Goal: Task Accomplishment & Management: Complete application form

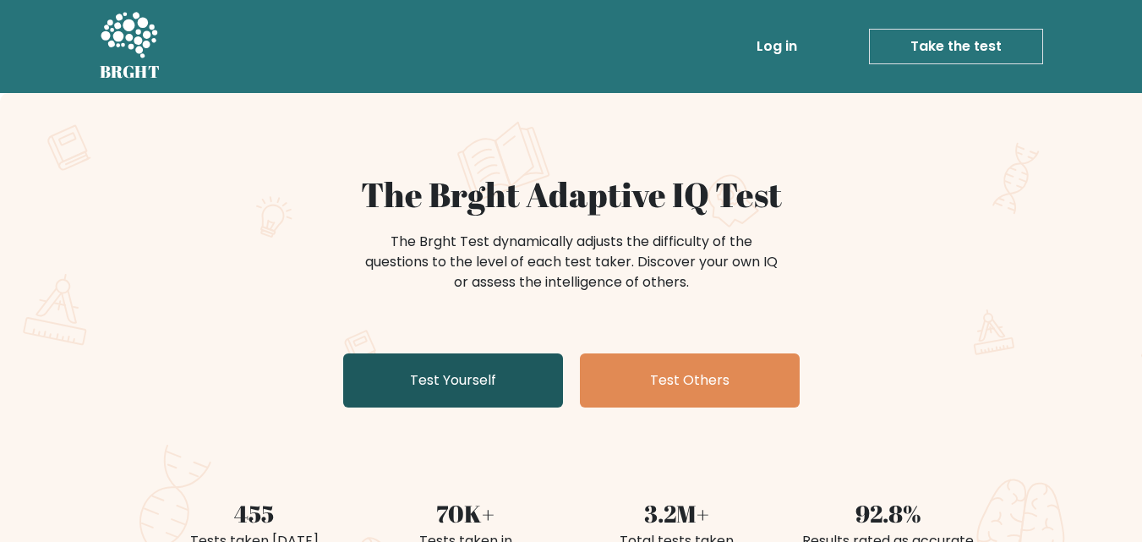
click at [484, 379] on link "Test Yourself" at bounding box center [453, 380] width 220 height 54
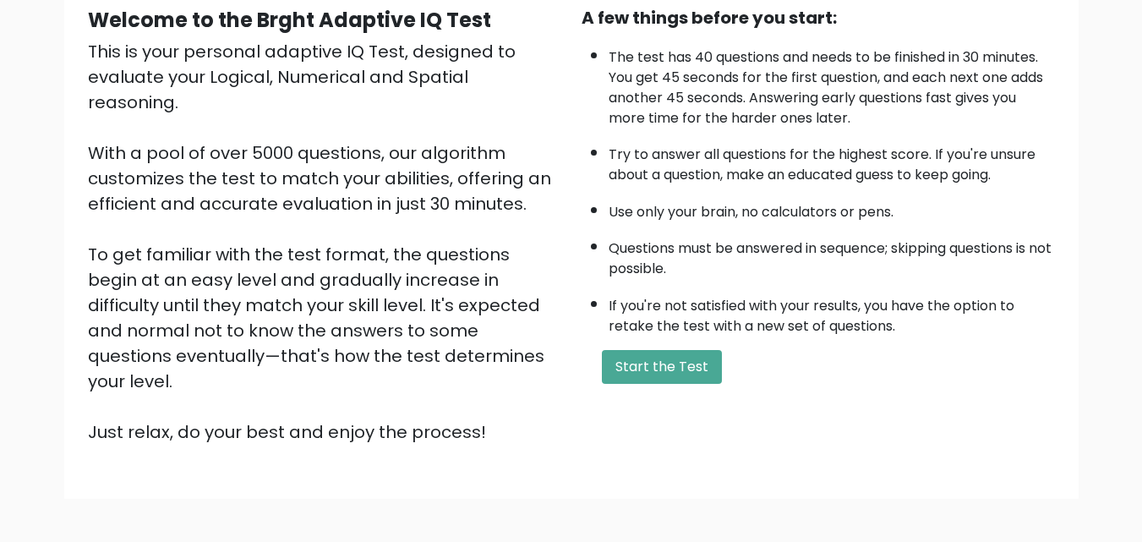
scroll to position [170, 0]
click at [676, 372] on button "Start the Test" at bounding box center [662, 366] width 120 height 34
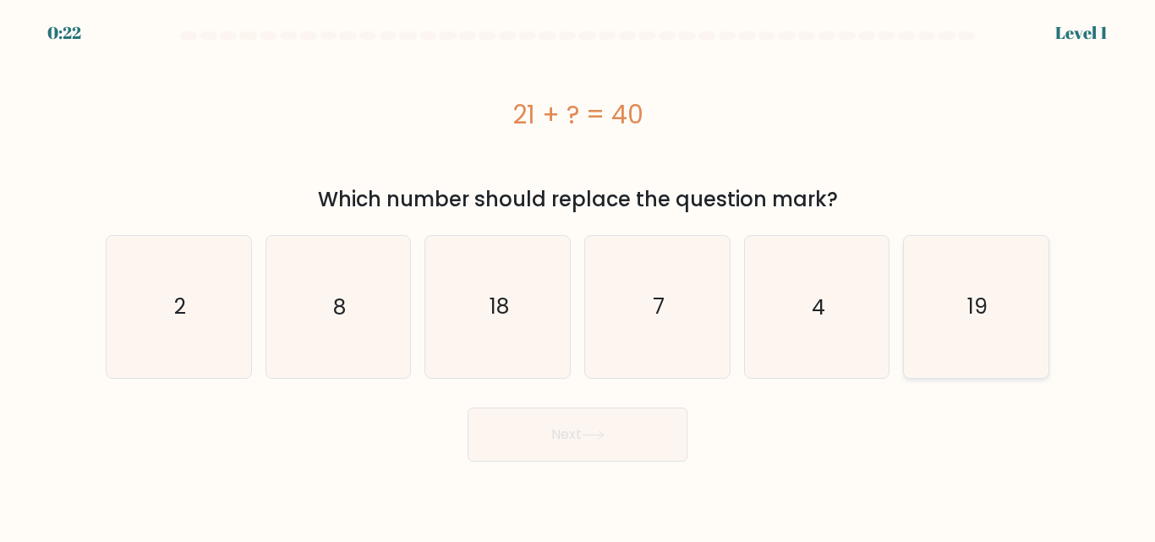
click at [998, 315] on icon "19" at bounding box center [976, 306] width 141 height 141
click at [578, 276] on input "f. 19" at bounding box center [577, 273] width 1 height 4
radio input "true"
click at [625, 447] on button "Next" at bounding box center [578, 435] width 220 height 54
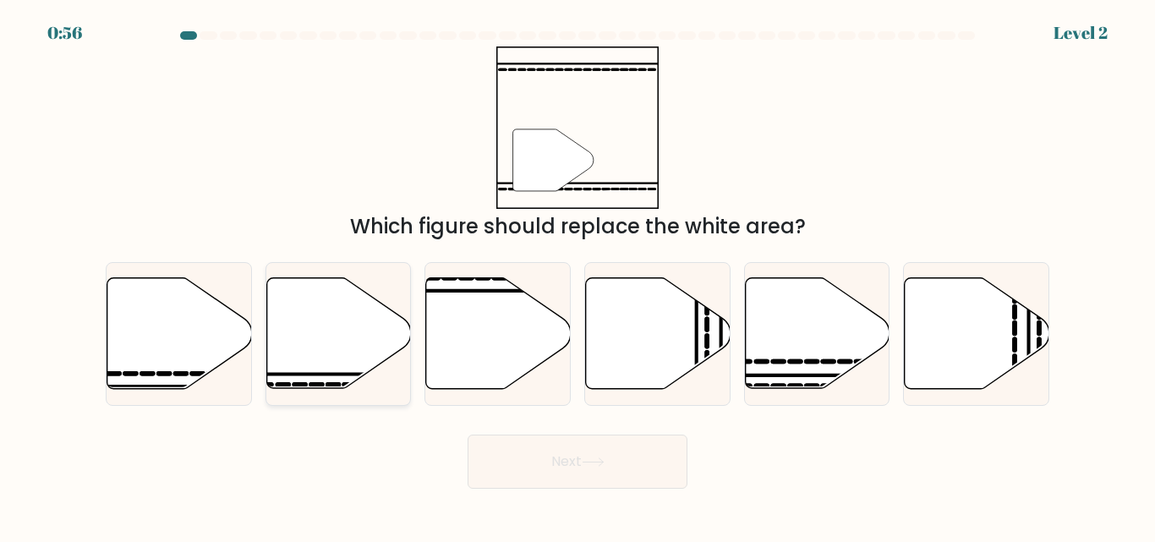
click at [349, 339] on icon at bounding box center [338, 333] width 145 height 111
click at [577, 276] on input "b." at bounding box center [577, 273] width 1 height 4
radio input "true"
click at [645, 465] on button "Next" at bounding box center [578, 462] width 220 height 54
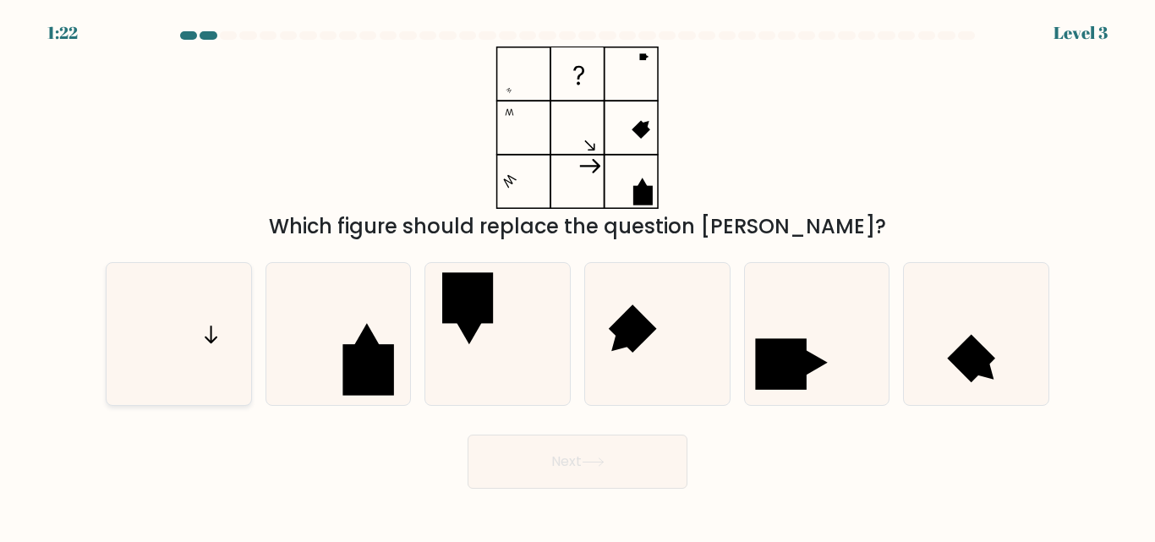
click at [179, 359] on icon at bounding box center [178, 333] width 141 height 141
click at [577, 276] on input "a." at bounding box center [577, 273] width 1 height 4
radio input "true"
click at [634, 462] on button "Next" at bounding box center [578, 462] width 220 height 54
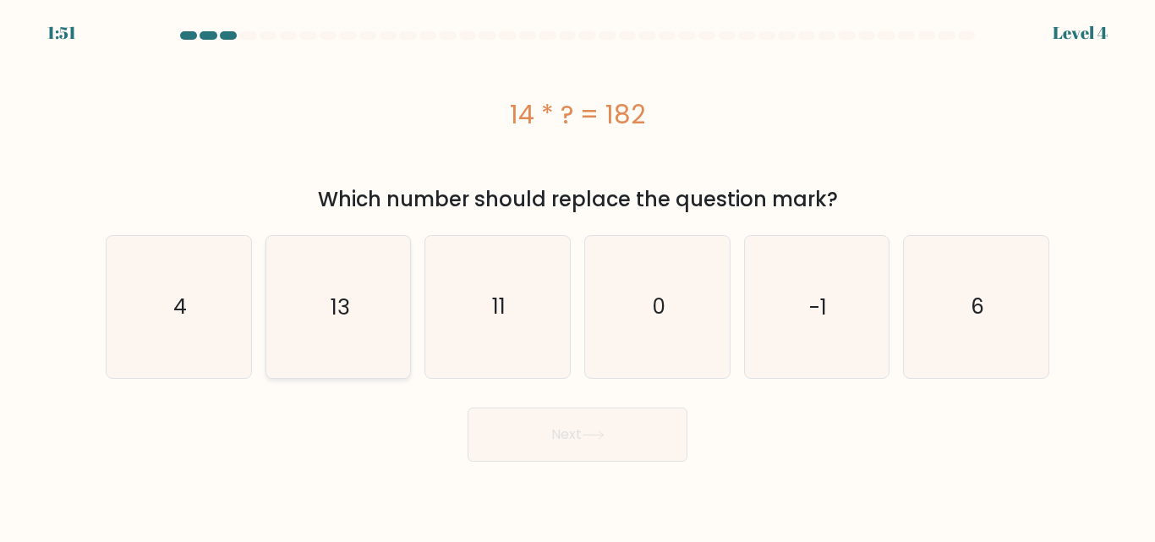
click at [356, 293] on icon "13" at bounding box center [337, 306] width 141 height 141
click at [577, 276] on input "b. 13" at bounding box center [577, 273] width 1 height 4
radio input "true"
click at [597, 446] on button "Next" at bounding box center [578, 435] width 220 height 54
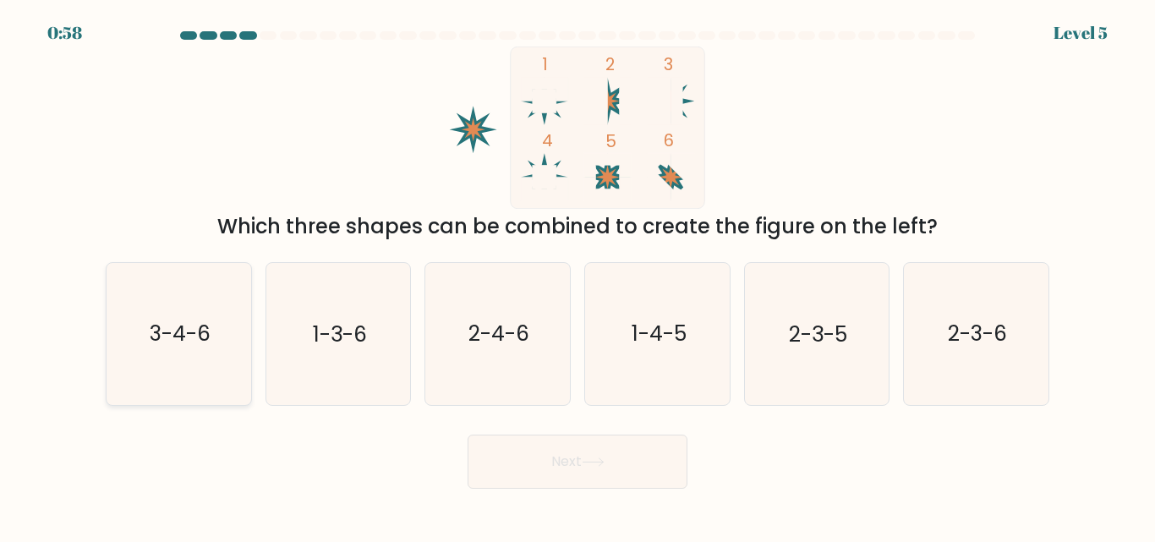
click at [147, 340] on icon "3-4-6" at bounding box center [178, 333] width 141 height 141
click at [577, 276] on input "a. 3-4-6" at bounding box center [577, 273] width 1 height 4
radio input "true"
click at [618, 460] on button "Next" at bounding box center [578, 462] width 220 height 54
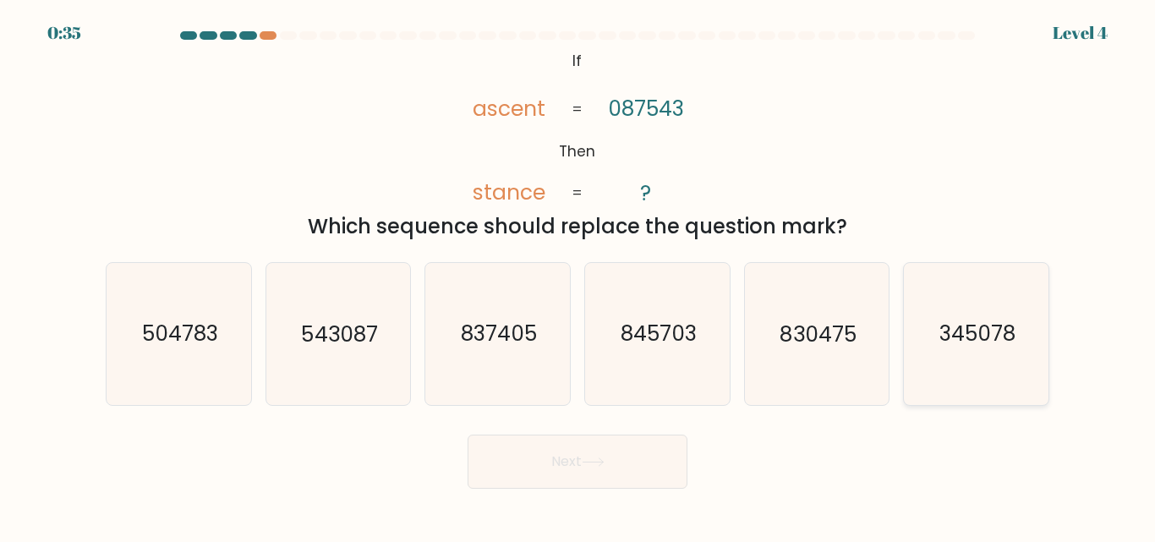
click at [984, 348] on text "345078" at bounding box center [977, 335] width 76 height 30
click at [578, 276] on input "f. 345078" at bounding box center [577, 273] width 1 height 4
radio input "true"
click at [615, 472] on button "Next" at bounding box center [578, 462] width 220 height 54
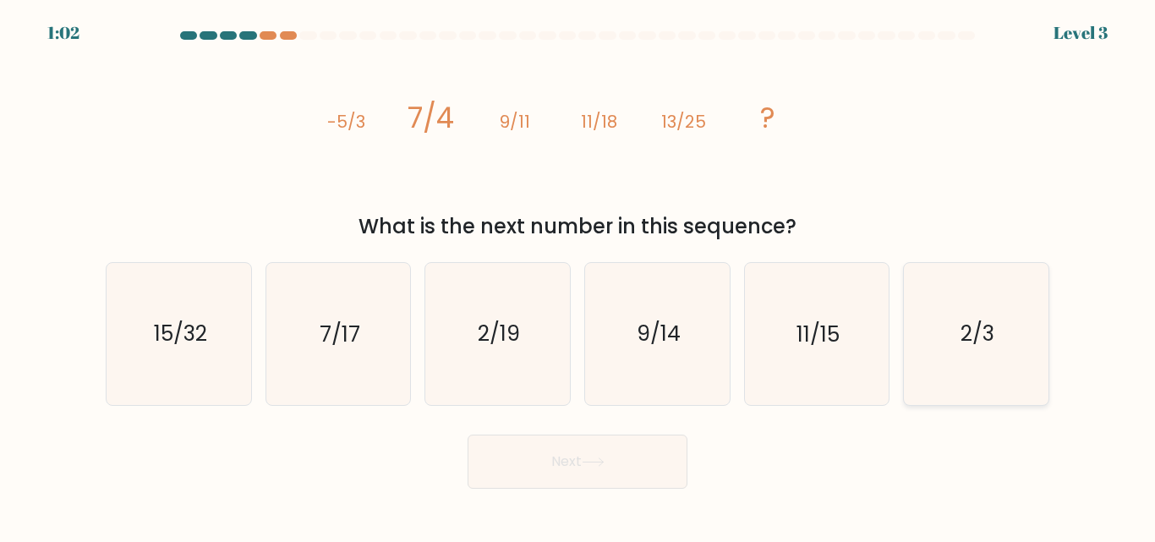
click at [966, 332] on text "2/3" at bounding box center [977, 335] width 34 height 30
click at [578, 276] on input "f. 2/3" at bounding box center [577, 273] width 1 height 4
radio input "true"
click at [598, 471] on button "Next" at bounding box center [578, 462] width 220 height 54
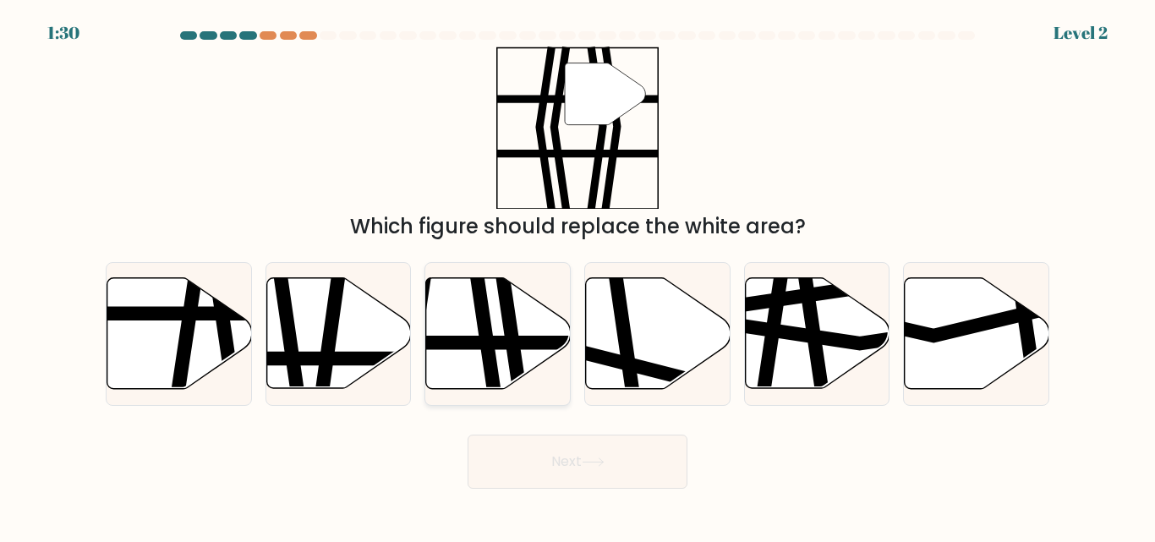
click at [496, 336] on icon at bounding box center [498, 333] width 145 height 111
click at [577, 276] on input "c." at bounding box center [577, 273] width 1 height 4
radio input "true"
click at [621, 470] on button "Next" at bounding box center [578, 462] width 220 height 54
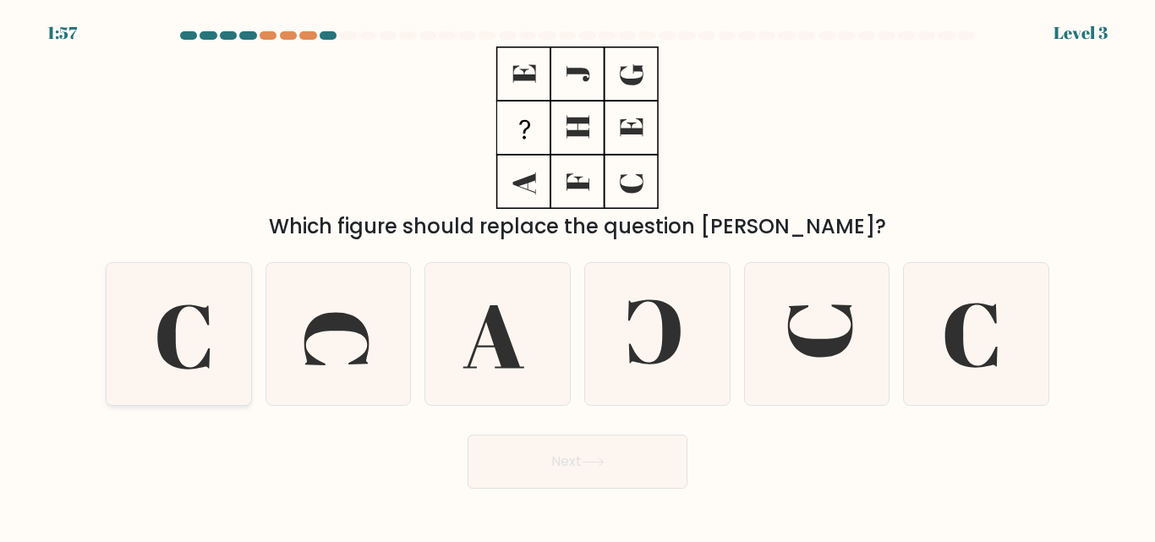
click at [197, 345] on icon at bounding box center [178, 333] width 141 height 141
click at [577, 276] on input "a." at bounding box center [577, 273] width 1 height 4
radio input "true"
click at [627, 478] on button "Next" at bounding box center [578, 462] width 220 height 54
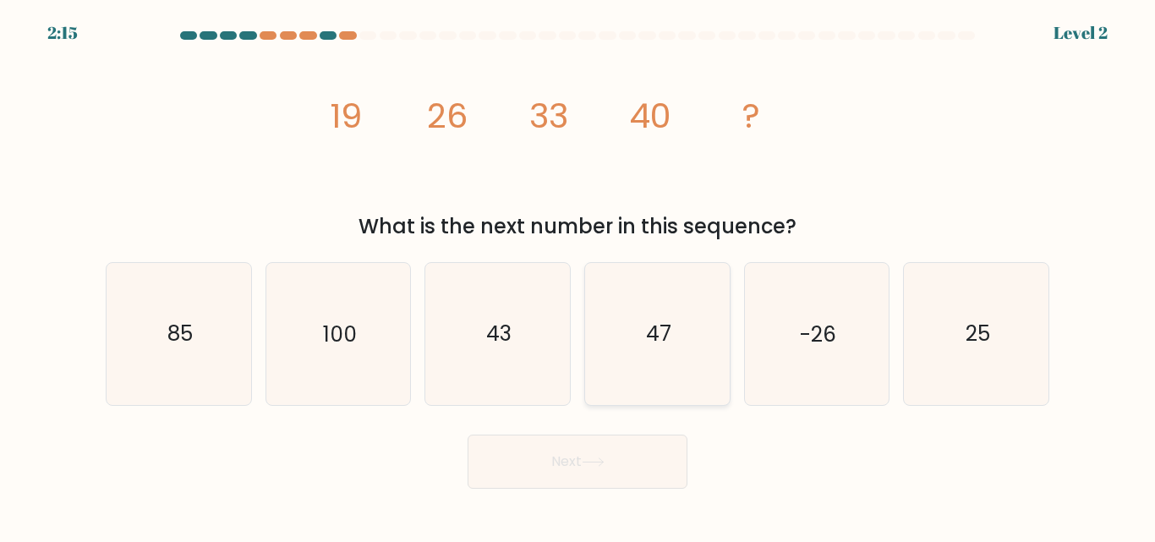
click at [659, 331] on text "47" at bounding box center [658, 335] width 25 height 30
click at [578, 276] on input "d. 47" at bounding box center [577, 273] width 1 height 4
radio input "true"
click at [642, 468] on button "Next" at bounding box center [578, 462] width 220 height 54
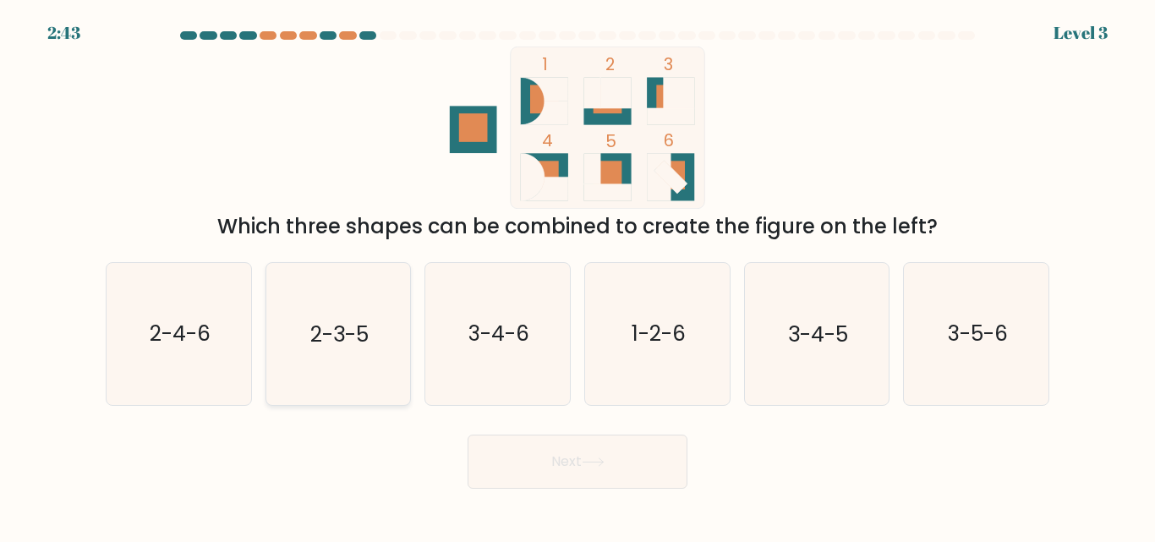
click at [344, 347] on text "2-3-5" at bounding box center [339, 335] width 58 height 30
click at [577, 276] on input "b. 2-3-5" at bounding box center [577, 273] width 1 height 4
radio input "true"
click at [629, 468] on button "Next" at bounding box center [578, 462] width 220 height 54
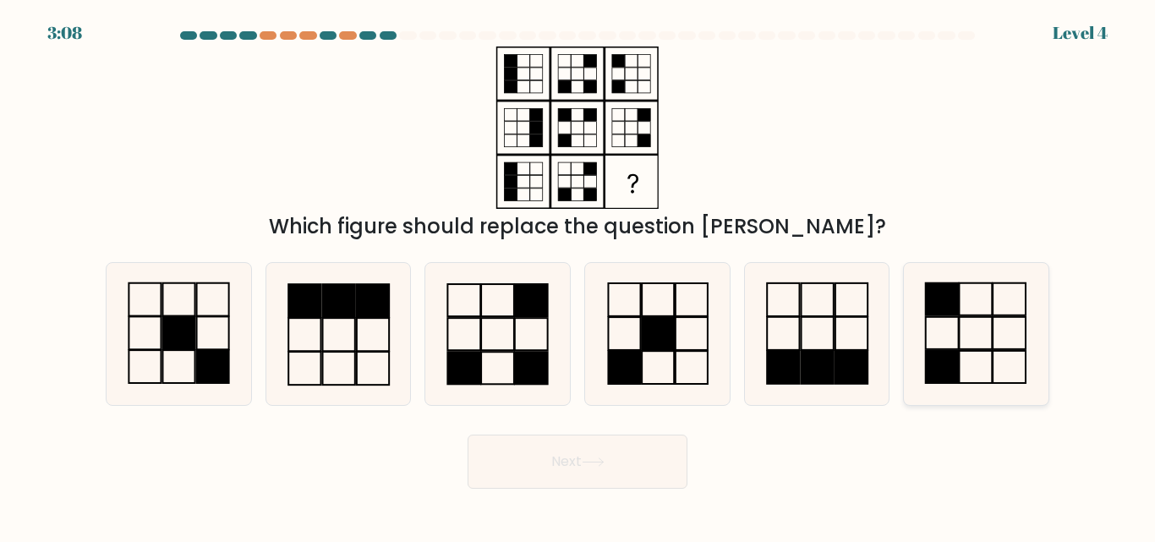
click at [1006, 353] on icon at bounding box center [976, 333] width 141 height 141
click at [578, 276] on input "f." at bounding box center [577, 273] width 1 height 4
radio input "true"
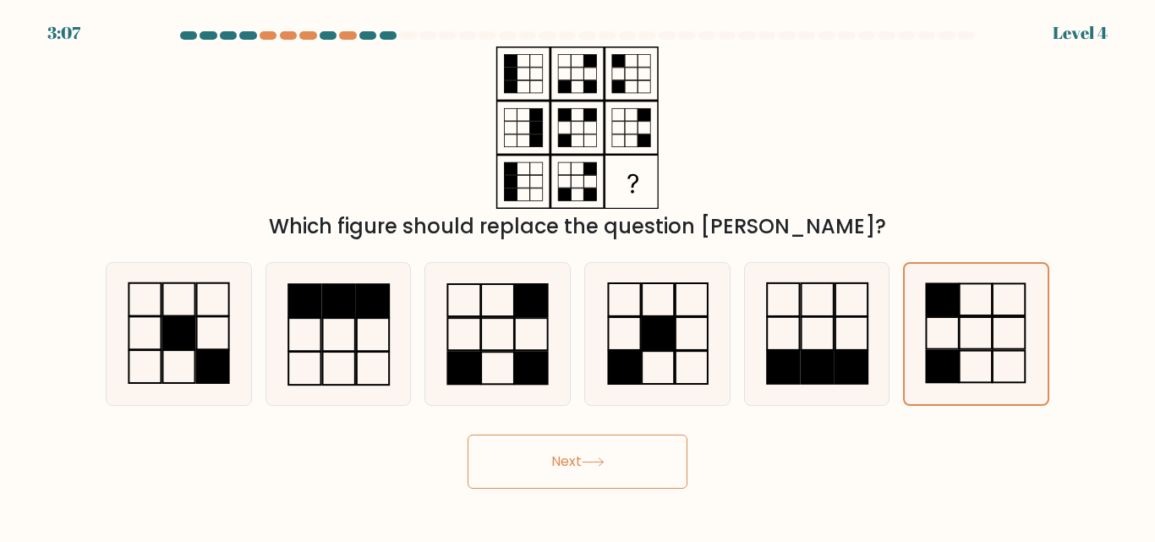
click at [605, 458] on icon at bounding box center [593, 461] width 23 height 9
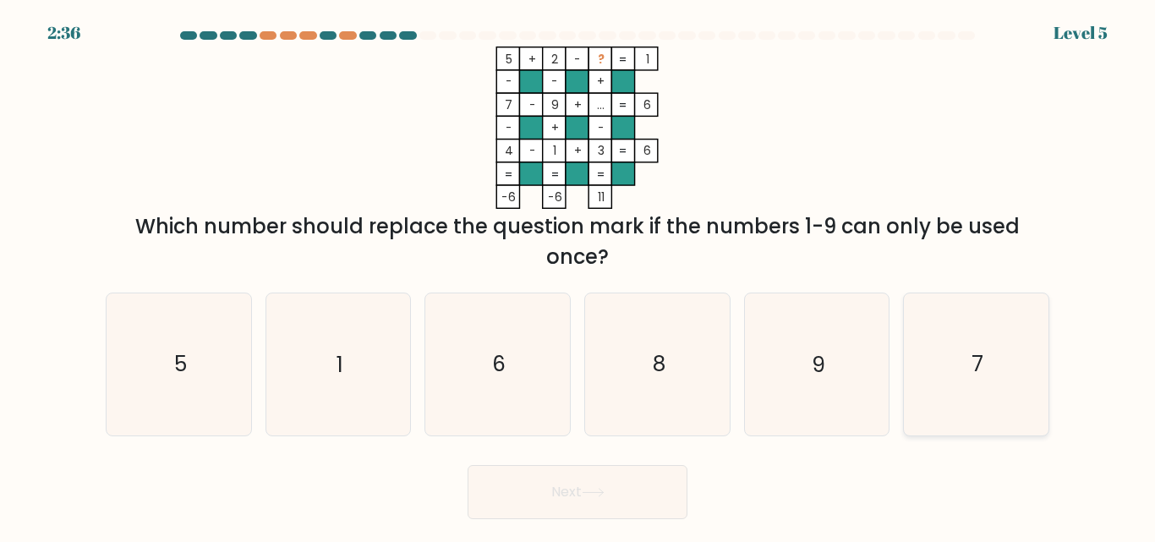
click at [960, 374] on icon "7" at bounding box center [976, 363] width 141 height 141
click at [578, 276] on input "f. 7" at bounding box center [577, 273] width 1 height 4
radio input "true"
click at [640, 506] on button "Next" at bounding box center [578, 492] width 220 height 54
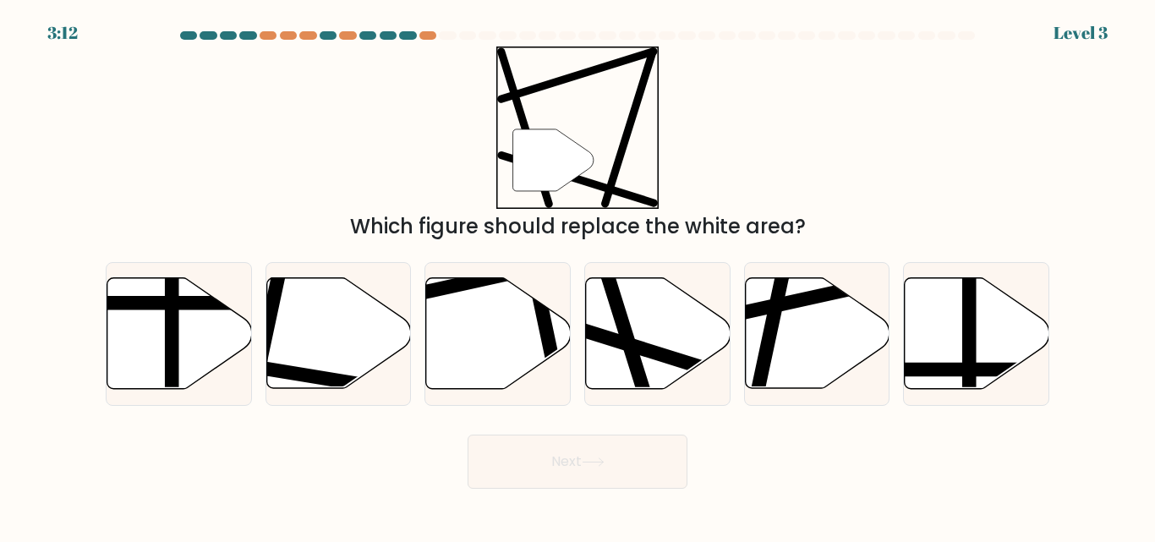
click at [810, 473] on div "Next" at bounding box center [578, 457] width 964 height 63
click at [347, 359] on icon at bounding box center [338, 333] width 145 height 111
click at [577, 276] on input "b." at bounding box center [577, 273] width 1 height 4
radio input "true"
click at [610, 454] on button "Next" at bounding box center [578, 462] width 220 height 54
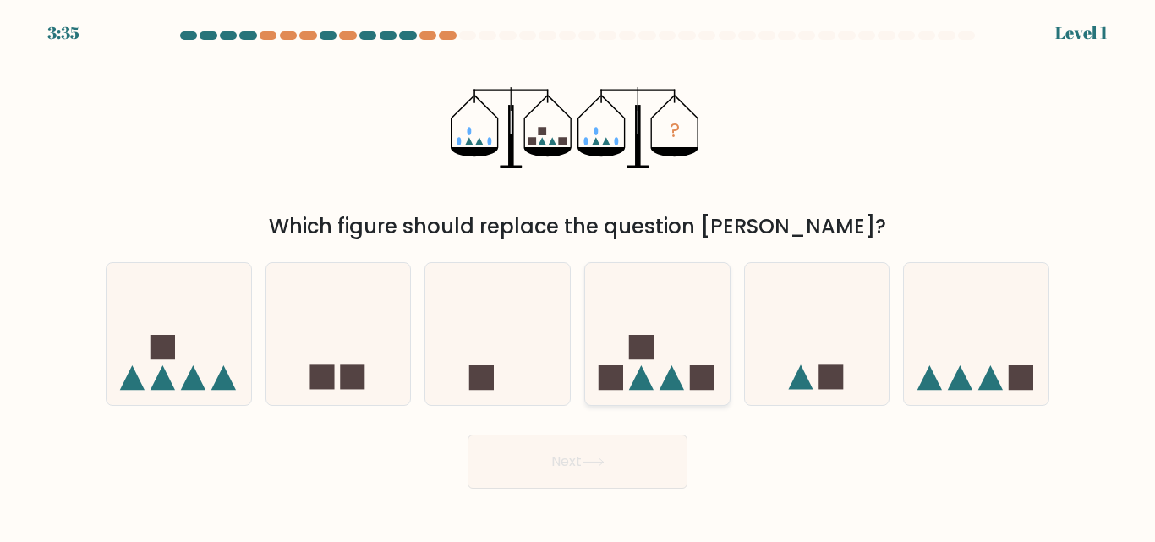
click at [670, 339] on icon at bounding box center [657, 333] width 145 height 119
click at [578, 276] on input "d." at bounding box center [577, 273] width 1 height 4
radio input "true"
click at [619, 461] on button "Next" at bounding box center [578, 462] width 220 height 54
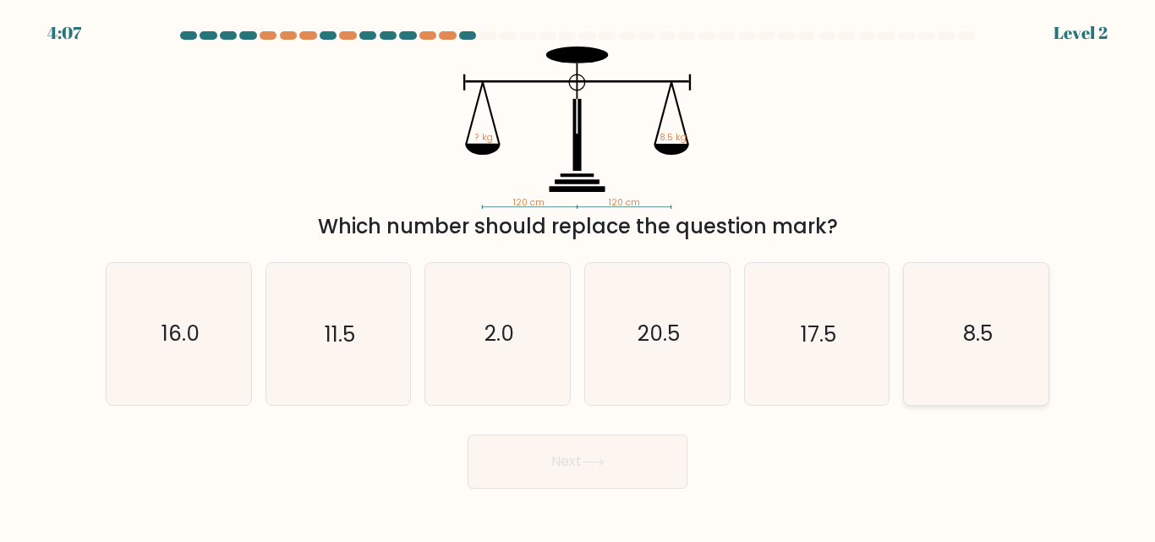
click at [969, 347] on text "8.5" at bounding box center [978, 335] width 30 height 30
click at [578, 276] on input "f. 8.5" at bounding box center [577, 273] width 1 height 4
radio input "true"
click at [642, 468] on button "Next" at bounding box center [578, 462] width 220 height 54
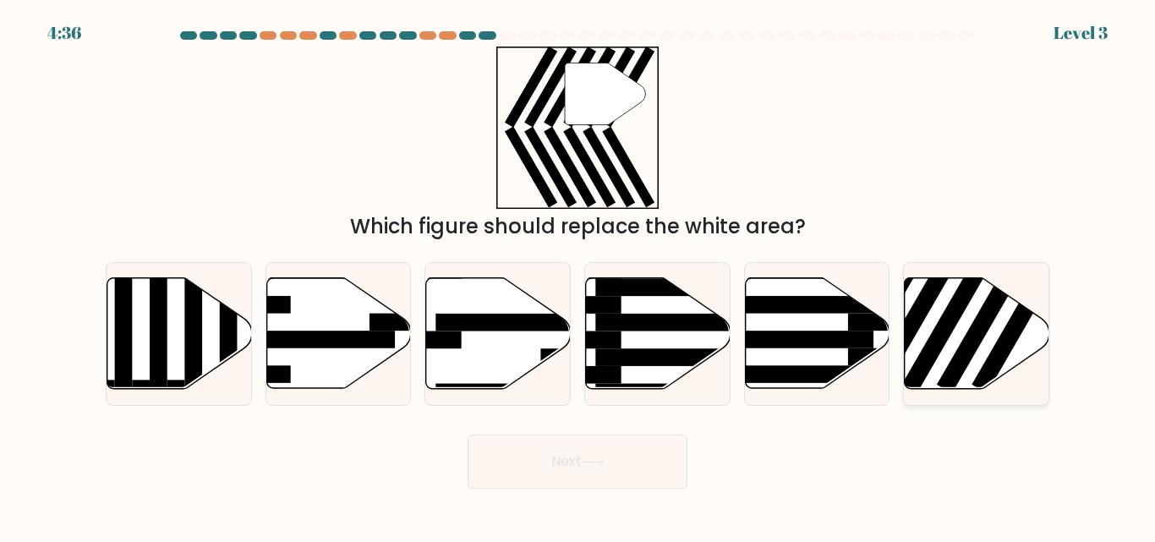
click at [963, 342] on rect at bounding box center [984, 321] width 94 height 145
click at [578, 276] on input "f." at bounding box center [577, 273] width 1 height 4
radio input "true"
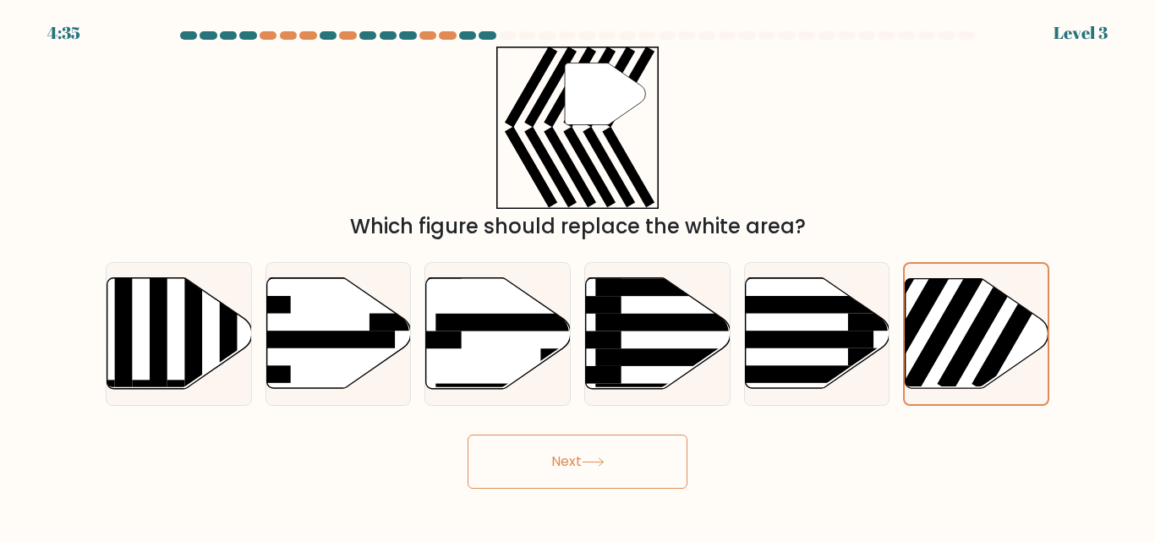
click at [603, 465] on icon at bounding box center [593, 462] width 20 height 8
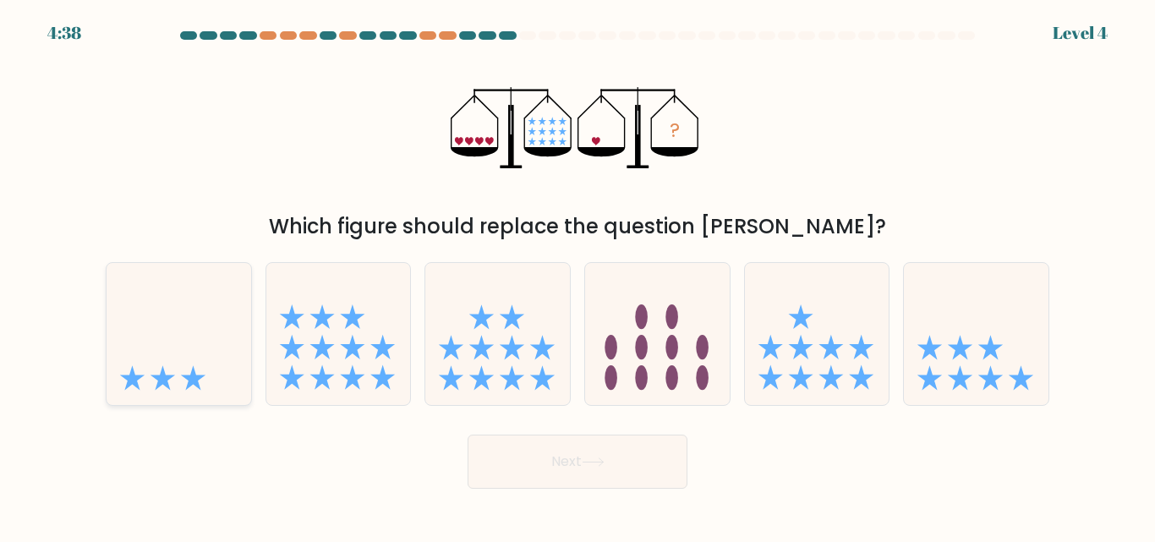
click at [173, 342] on icon at bounding box center [179, 333] width 145 height 119
click at [577, 276] on input "a." at bounding box center [577, 273] width 1 height 4
radio input "true"
click at [626, 457] on button "Next" at bounding box center [578, 462] width 220 height 54
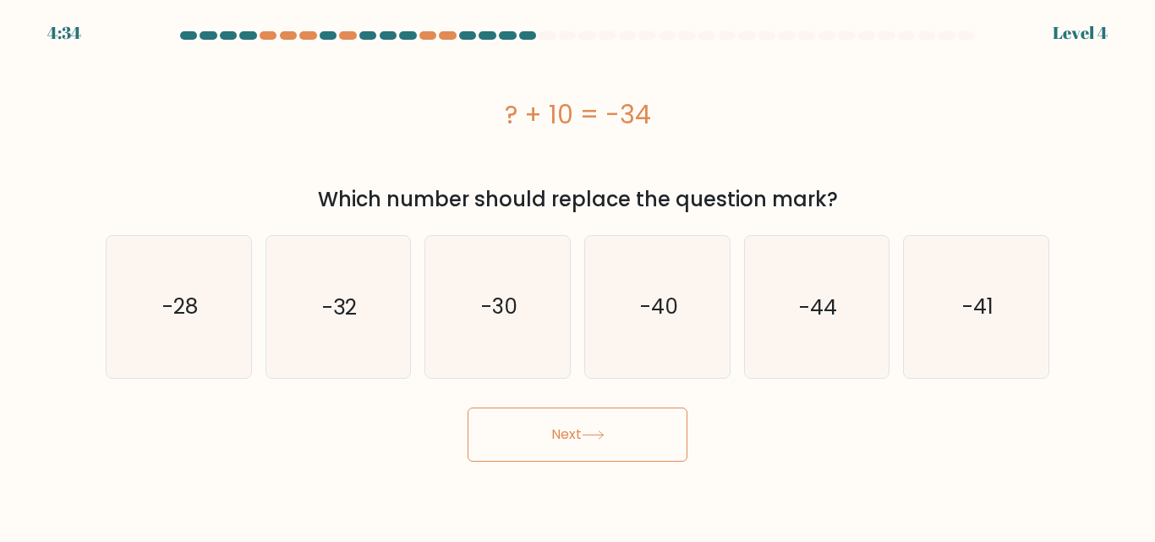
click at [588, 458] on button "Next" at bounding box center [578, 435] width 220 height 54
click at [714, 460] on div "Next" at bounding box center [578, 430] width 964 height 63
click at [794, 313] on icon "-44" at bounding box center [816, 306] width 141 height 141
click at [578, 276] on input "e. -44" at bounding box center [577, 273] width 1 height 4
radio input "true"
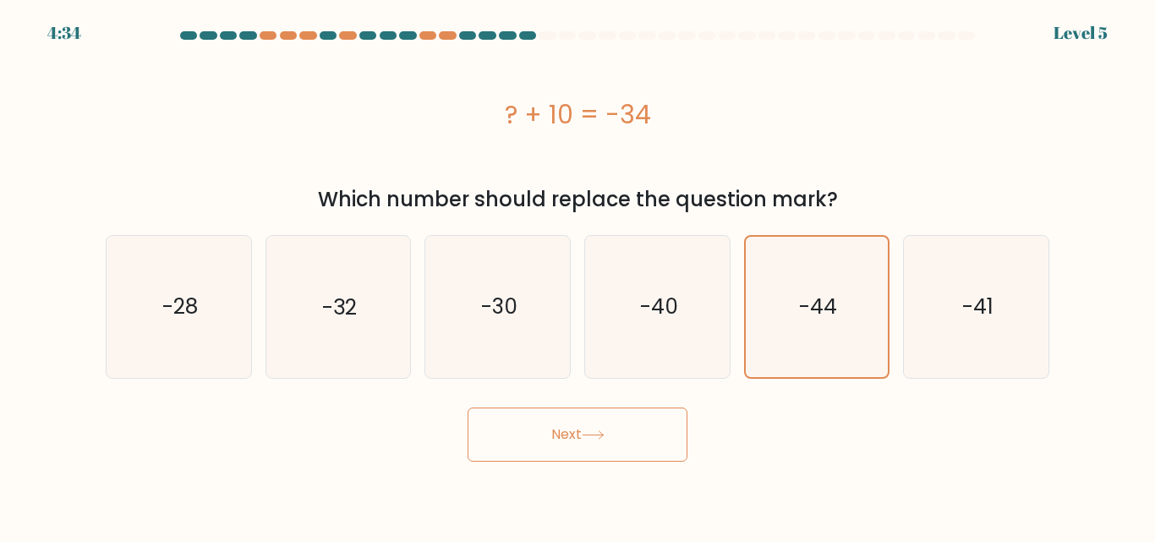
click at [654, 432] on button "Next" at bounding box center [578, 435] width 220 height 54
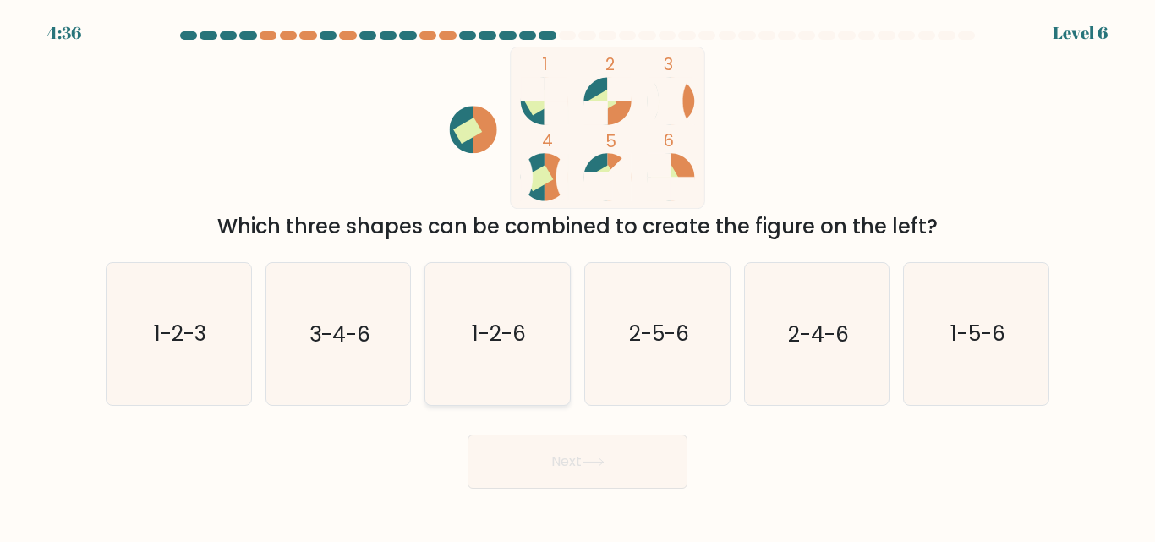
click at [533, 346] on icon "1-2-6" at bounding box center [497, 333] width 141 height 141
click at [577, 276] on input "c. 1-2-6" at bounding box center [577, 273] width 1 height 4
radio input "true"
click at [625, 485] on button "Next" at bounding box center [578, 462] width 220 height 54
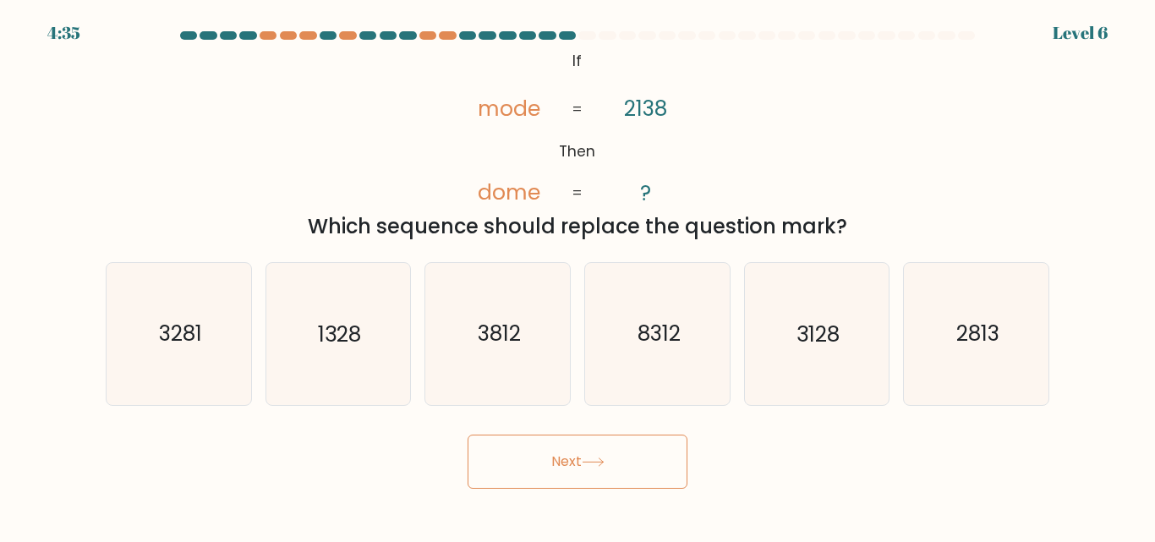
click at [622, 476] on button "Next" at bounding box center [578, 462] width 220 height 54
click at [763, 457] on div "Next" at bounding box center [578, 457] width 964 height 63
click at [685, 357] on icon "8312" at bounding box center [657, 333] width 141 height 141
click at [578, 276] on input "d. 8312" at bounding box center [577, 273] width 1 height 4
radio input "true"
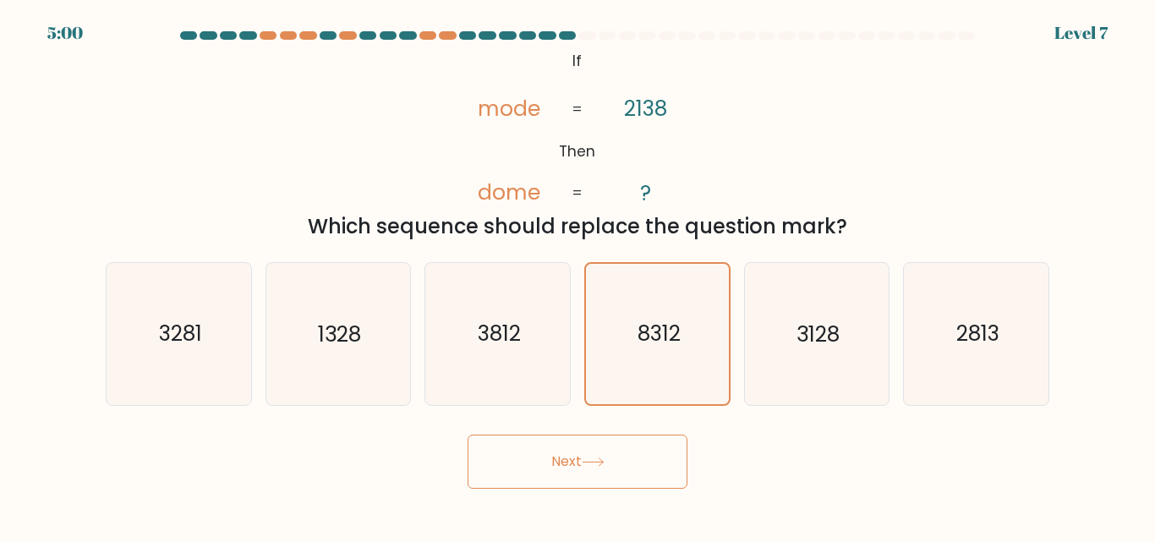
click at [656, 470] on button "Next" at bounding box center [578, 462] width 220 height 54
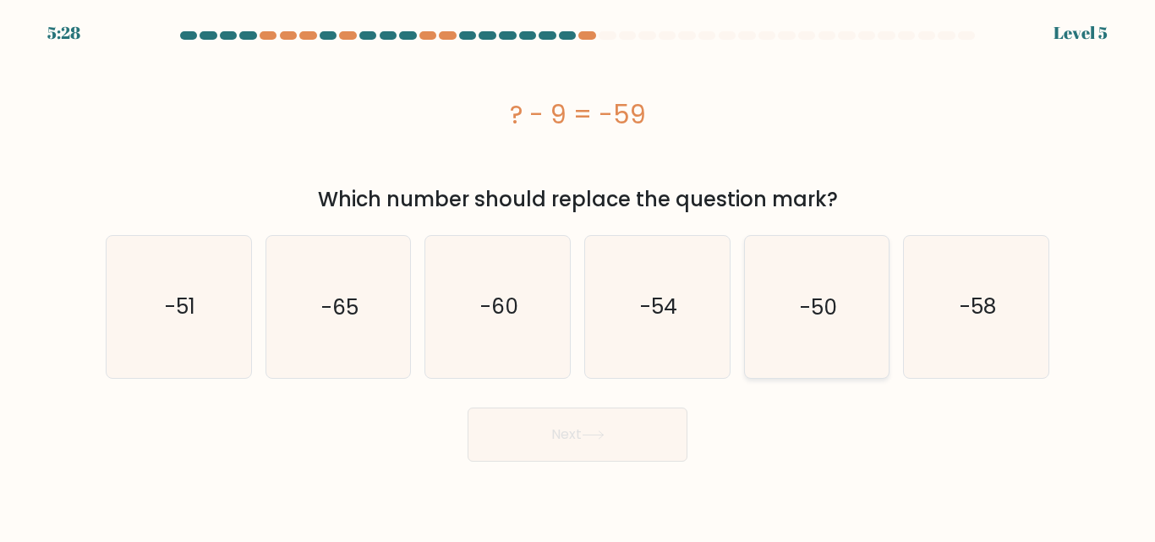
click at [821, 313] on text "-50" at bounding box center [818, 307] width 37 height 30
click at [578, 276] on input "e. -50" at bounding box center [577, 273] width 1 height 4
radio input "true"
click at [653, 440] on button "Next" at bounding box center [578, 435] width 220 height 54
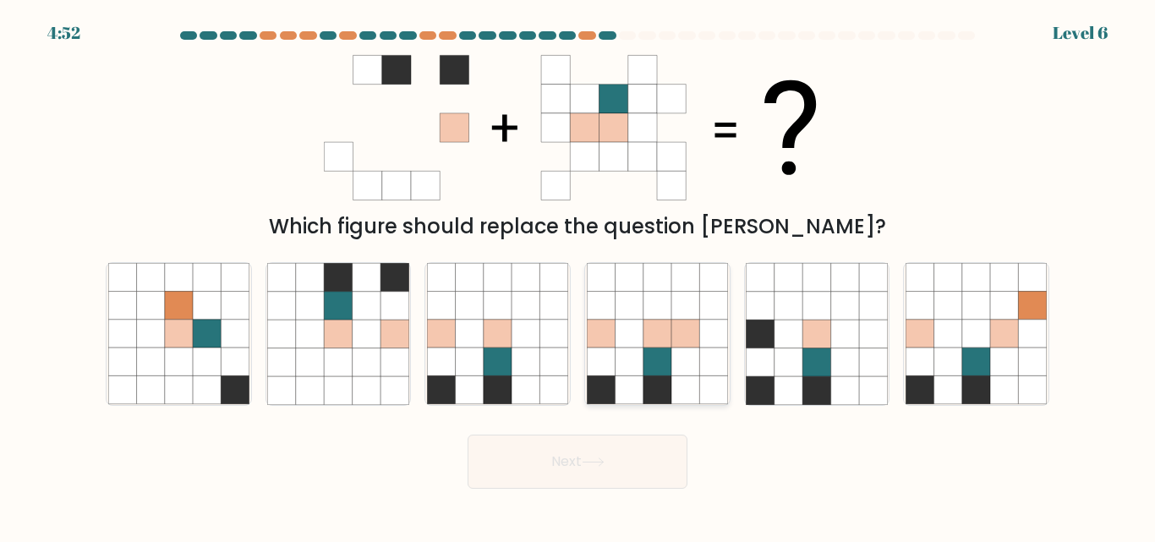
click at [694, 356] on icon at bounding box center [685, 362] width 28 height 28
click at [578, 276] on input "d." at bounding box center [577, 273] width 1 height 4
radio input "true"
click at [664, 476] on button "Next" at bounding box center [578, 462] width 220 height 54
click at [599, 468] on button "Next" at bounding box center [578, 462] width 220 height 54
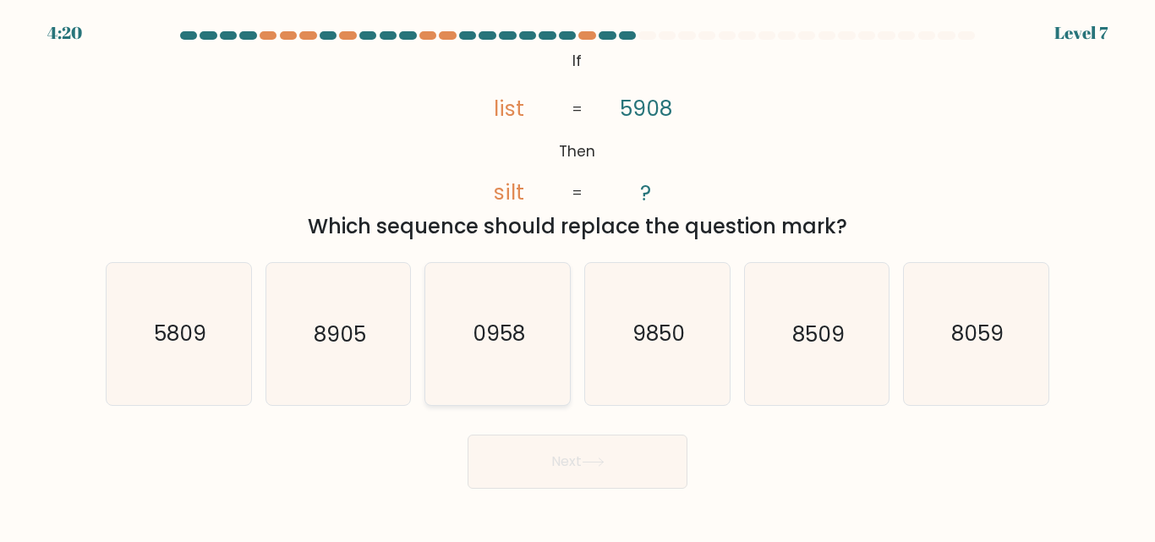
click at [481, 336] on text "0958" at bounding box center [499, 335] width 52 height 30
click at [577, 276] on input "c. 0958" at bounding box center [577, 273] width 1 height 4
radio input "true"
click at [583, 462] on button "Next" at bounding box center [578, 462] width 220 height 54
click at [631, 451] on button "Next" at bounding box center [578, 462] width 220 height 54
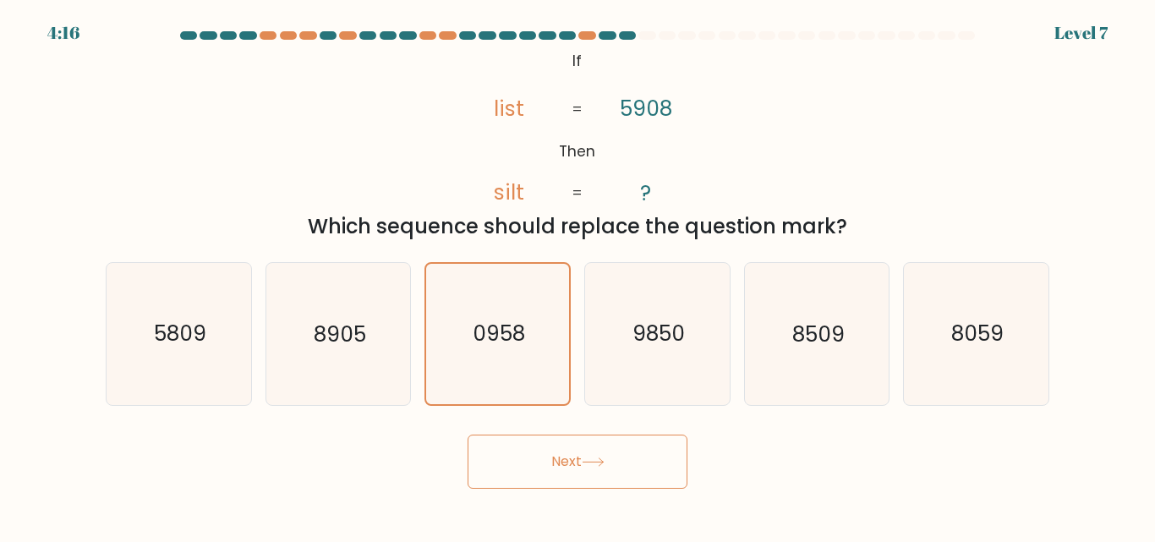
click at [603, 474] on button "Next" at bounding box center [578, 462] width 220 height 54
click at [593, 462] on icon at bounding box center [593, 462] width 20 height 8
click at [610, 470] on button "Next" at bounding box center [578, 462] width 220 height 54
click at [583, 463] on button "Next" at bounding box center [578, 462] width 220 height 54
click at [583, 465] on button "Next" at bounding box center [578, 462] width 220 height 54
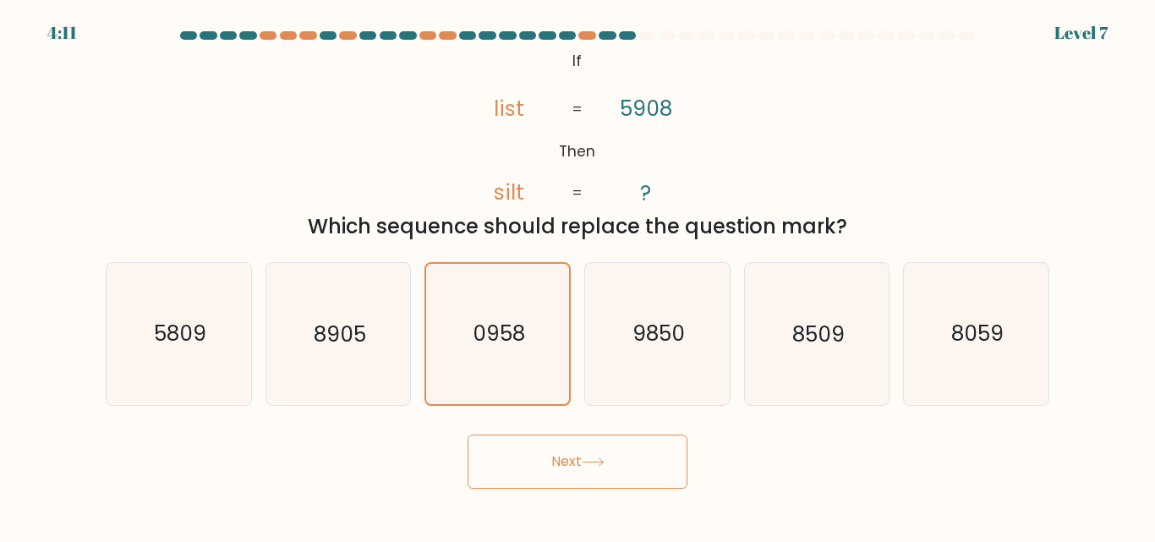
click at [599, 476] on button "Next" at bounding box center [578, 462] width 220 height 54
click at [600, 464] on icon at bounding box center [593, 461] width 23 height 9
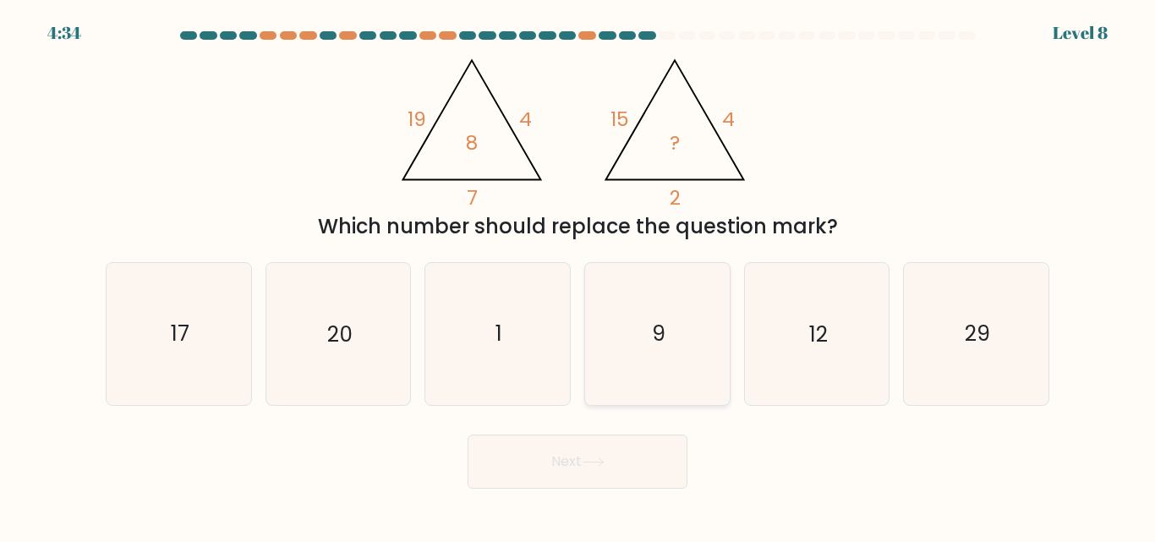
click at [648, 347] on icon "9" at bounding box center [657, 333] width 141 height 141
click at [578, 276] on input "d. 9" at bounding box center [577, 273] width 1 height 4
radio input "true"
click at [651, 458] on button "Next" at bounding box center [578, 462] width 220 height 54
click at [594, 465] on icon at bounding box center [593, 461] width 23 height 9
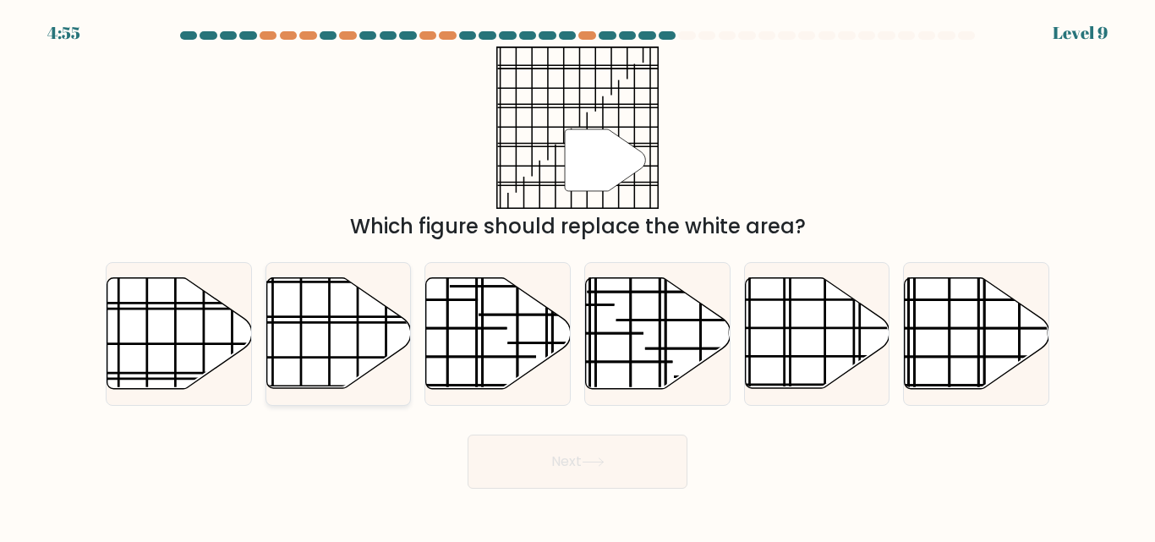
click at [304, 341] on icon at bounding box center [338, 333] width 145 height 111
click at [577, 276] on input "b." at bounding box center [577, 273] width 1 height 4
radio input "true"
click at [603, 463] on icon at bounding box center [593, 462] width 20 height 8
click at [599, 462] on icon at bounding box center [593, 462] width 20 height 8
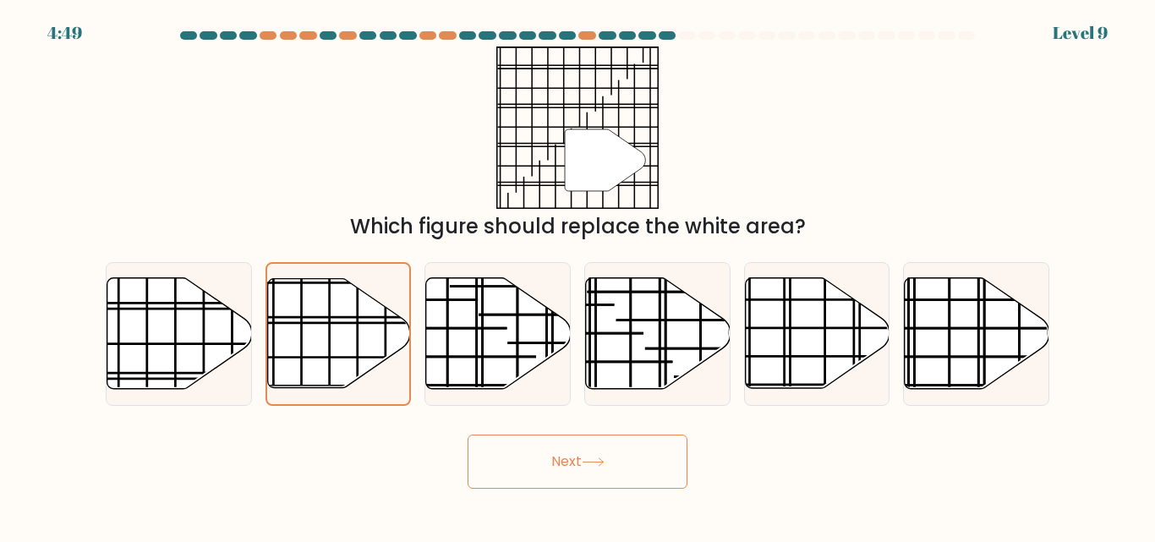
click at [600, 463] on icon at bounding box center [593, 461] width 23 height 9
click at [593, 473] on button "Next" at bounding box center [578, 462] width 220 height 54
click at [606, 470] on button "Next" at bounding box center [578, 462] width 220 height 54
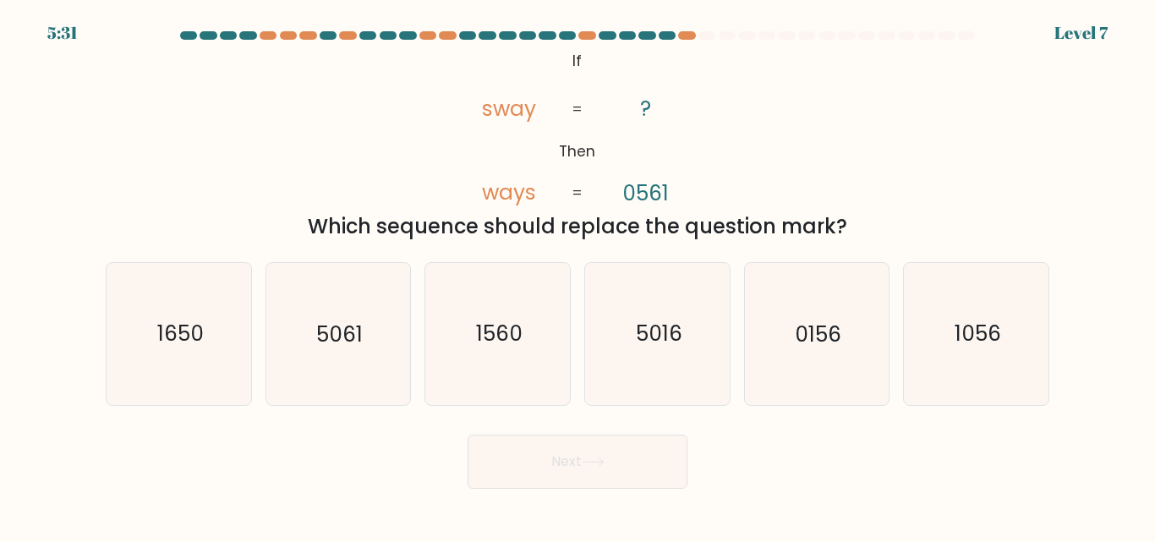
click at [637, 465] on button "Next" at bounding box center [578, 462] width 220 height 54
click at [731, 448] on div "Next" at bounding box center [578, 457] width 964 height 63
click at [993, 350] on icon "1056" at bounding box center [976, 333] width 141 height 141
click at [578, 276] on input "f. 1056" at bounding box center [577, 273] width 1 height 4
radio input "true"
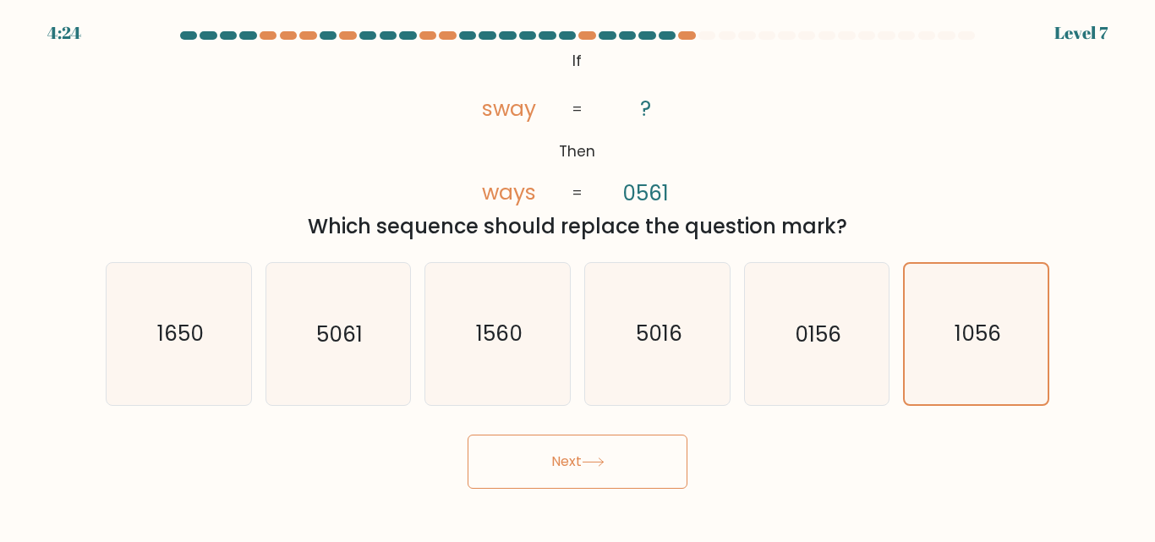
click at [599, 457] on icon at bounding box center [593, 461] width 23 height 9
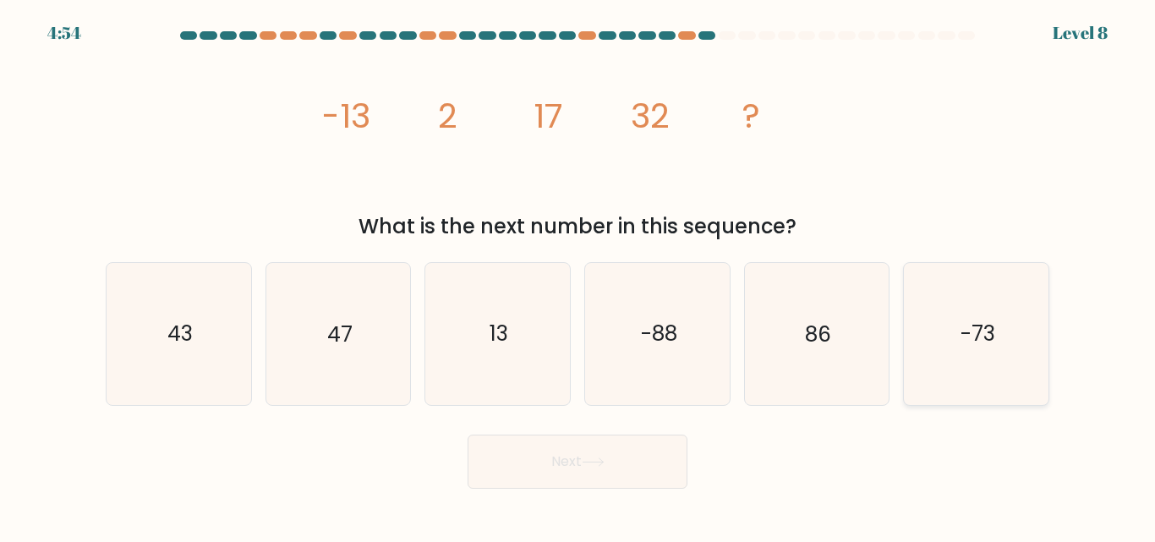
click at [993, 346] on text "-73" at bounding box center [977, 335] width 35 height 30
click at [578, 276] on input "f. -73" at bounding box center [577, 273] width 1 height 4
radio input "true"
click at [594, 466] on icon at bounding box center [593, 461] width 23 height 9
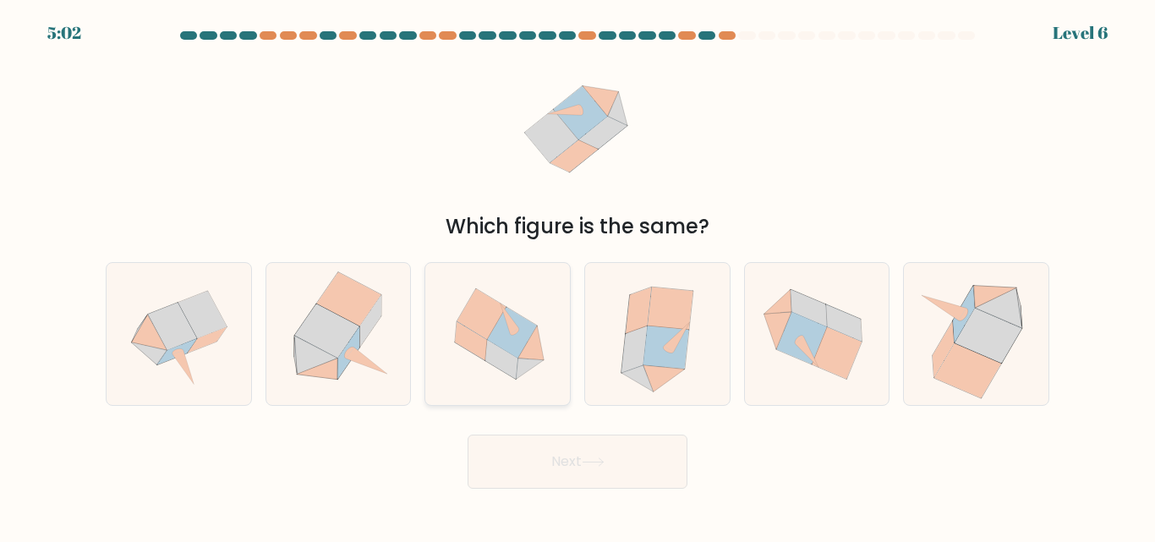
click at [544, 355] on icon at bounding box center [497, 334] width 145 height 134
click at [577, 276] on input "c." at bounding box center [577, 273] width 1 height 4
radio input "true"
click at [596, 458] on icon at bounding box center [593, 461] width 23 height 9
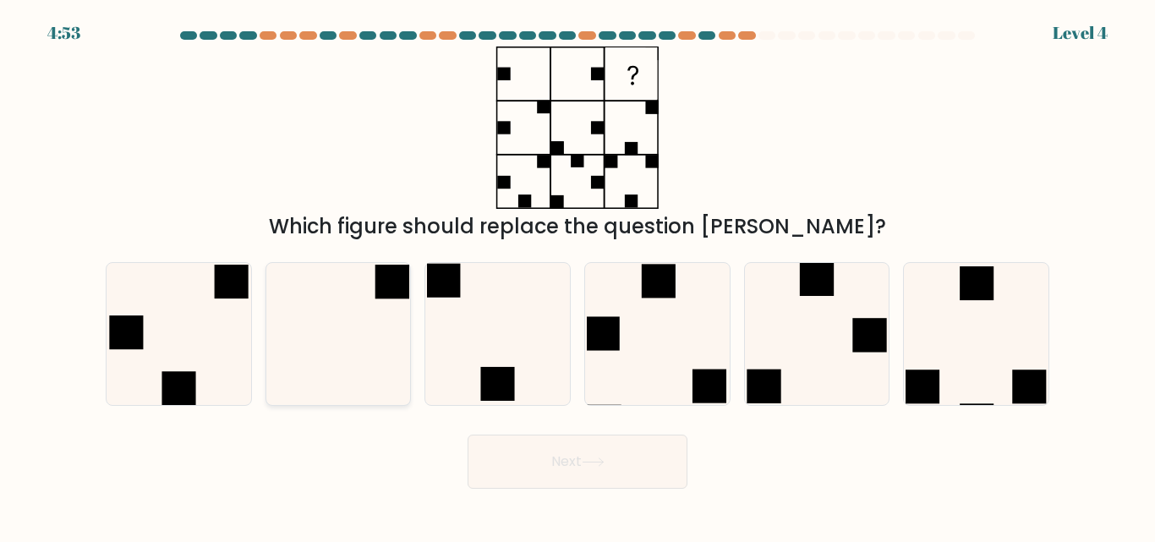
click at [318, 375] on icon at bounding box center [337, 333] width 141 height 141
click at [577, 276] on input "b." at bounding box center [577, 273] width 1 height 4
radio input "true"
click at [658, 476] on button "Next" at bounding box center [578, 462] width 220 height 54
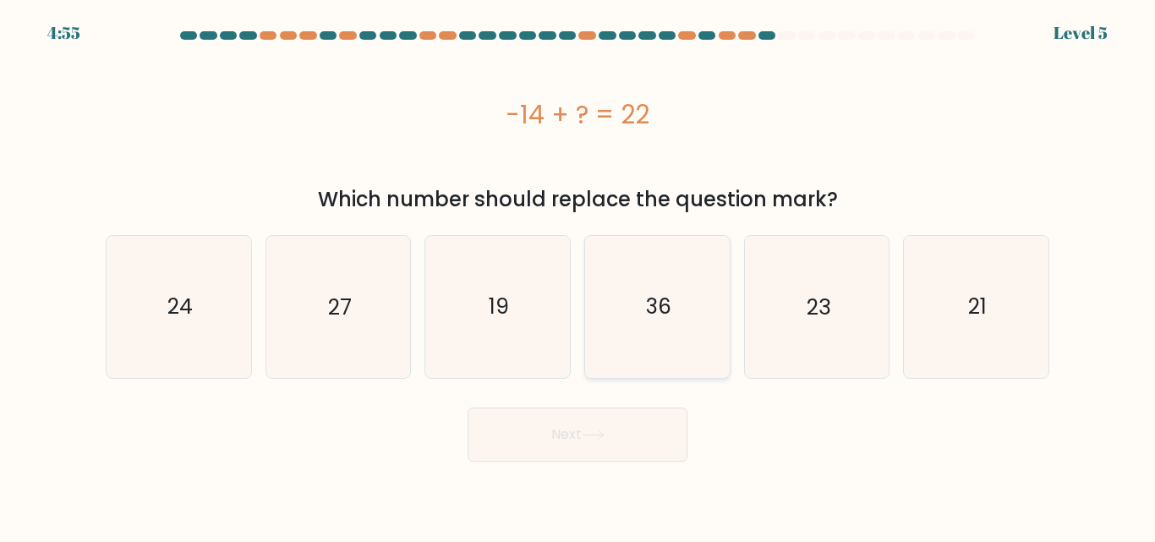
click at [620, 305] on icon "36" at bounding box center [657, 306] width 141 height 141
click at [578, 276] on input "d. 36" at bounding box center [577, 273] width 1 height 4
radio input "true"
click at [607, 428] on button "Next" at bounding box center [578, 435] width 220 height 54
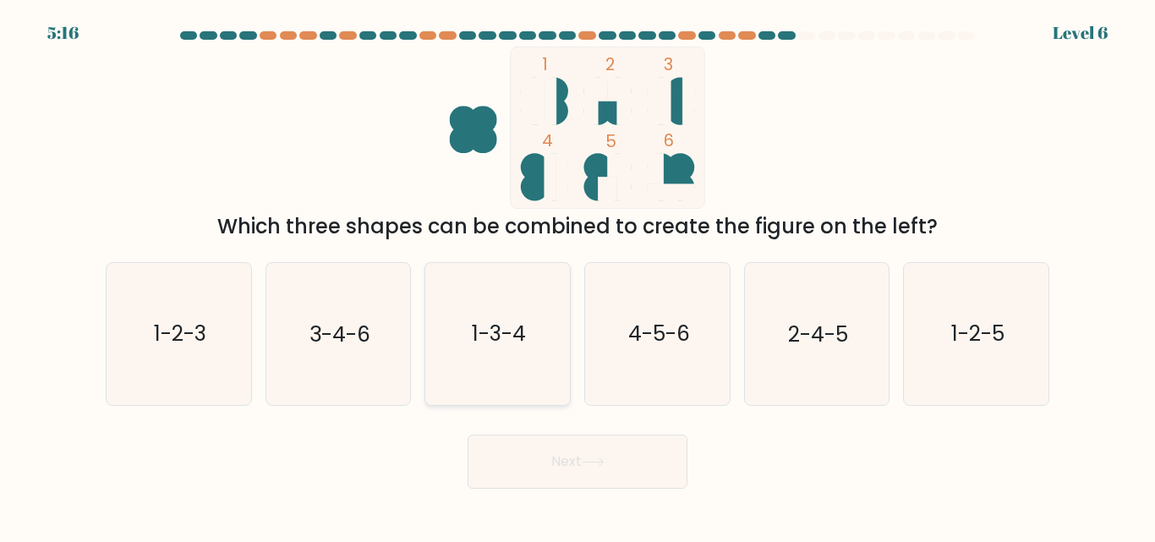
click at [528, 388] on icon "1-3-4" at bounding box center [497, 333] width 141 height 141
click at [577, 276] on input "c. 1-3-4" at bounding box center [577, 273] width 1 height 4
radio input "true"
click at [597, 461] on icon at bounding box center [593, 461] width 23 height 9
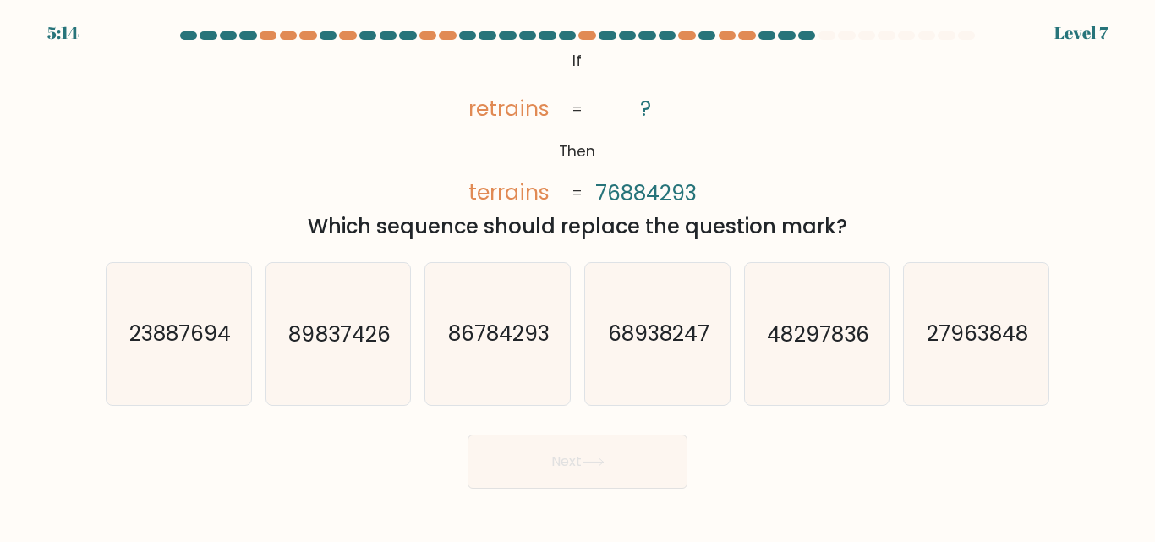
click at [609, 467] on button "Next" at bounding box center [578, 462] width 220 height 54
click at [730, 445] on div "Next" at bounding box center [578, 457] width 964 height 63
click at [504, 327] on text "86784293" at bounding box center [498, 335] width 101 height 30
click at [577, 276] on input "c. 86784293" at bounding box center [577, 273] width 1 height 4
radio input "true"
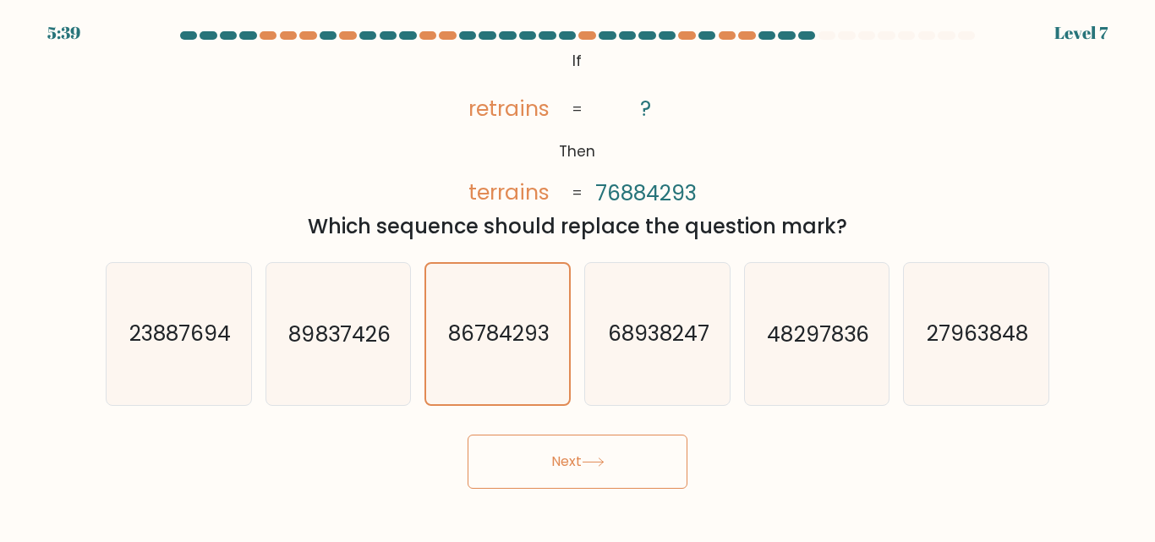
click at [594, 468] on button "Next" at bounding box center [578, 462] width 220 height 54
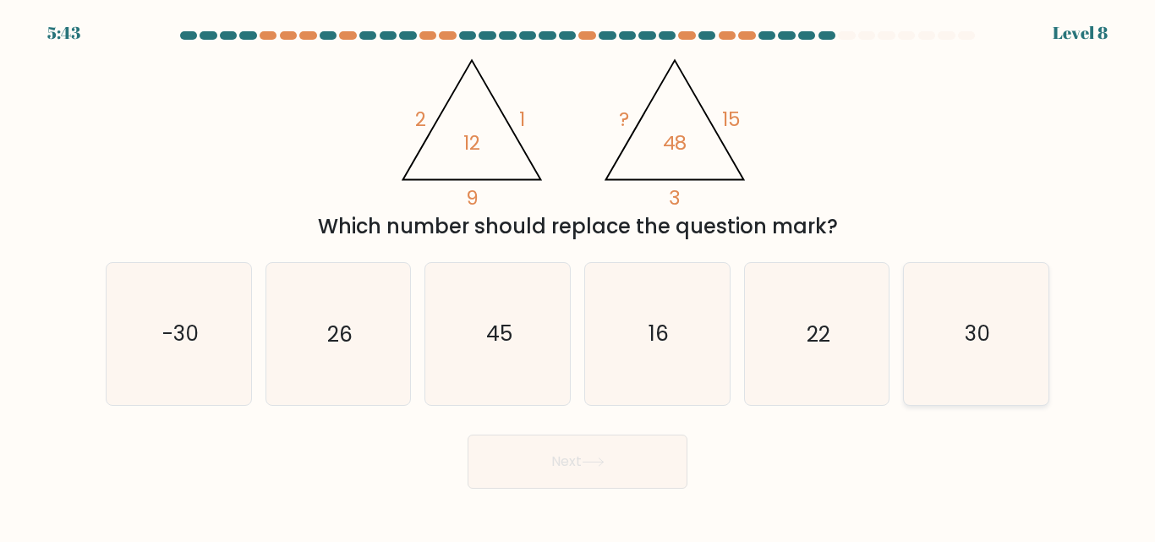
click at [976, 331] on text "30" at bounding box center [977, 335] width 25 height 30
click at [578, 276] on input "f. 30" at bounding box center [577, 273] width 1 height 4
radio input "true"
click at [594, 470] on button "Next" at bounding box center [578, 462] width 220 height 54
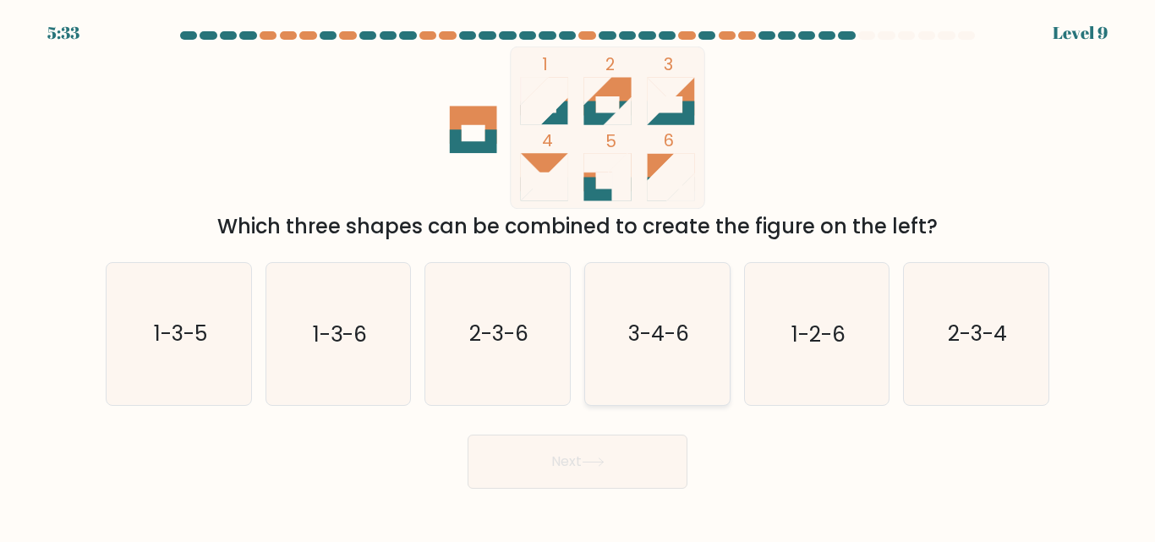
click at [687, 353] on icon "3-4-6" at bounding box center [657, 333] width 141 height 141
click at [578, 276] on input "d. 3-4-6" at bounding box center [577, 273] width 1 height 4
radio input "true"
click at [589, 477] on button "Next" at bounding box center [578, 462] width 220 height 54
click at [604, 467] on button "Next" at bounding box center [578, 462] width 220 height 54
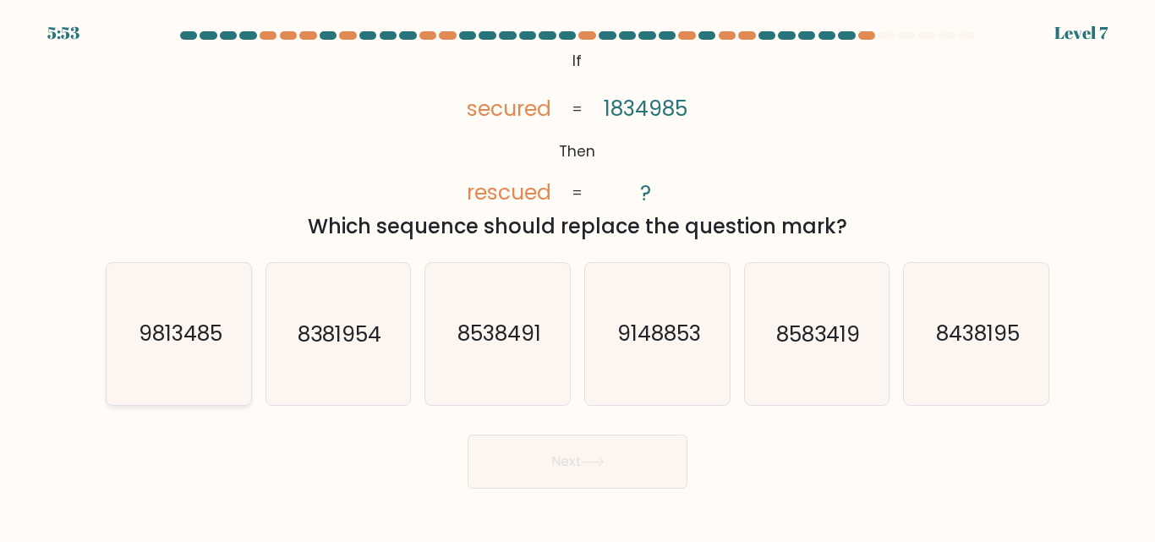
click at [176, 326] on text "9813485" at bounding box center [180, 335] width 84 height 30
click at [577, 276] on input "a. 9813485" at bounding box center [577, 273] width 1 height 4
radio input "true"
click at [602, 457] on icon at bounding box center [593, 461] width 23 height 9
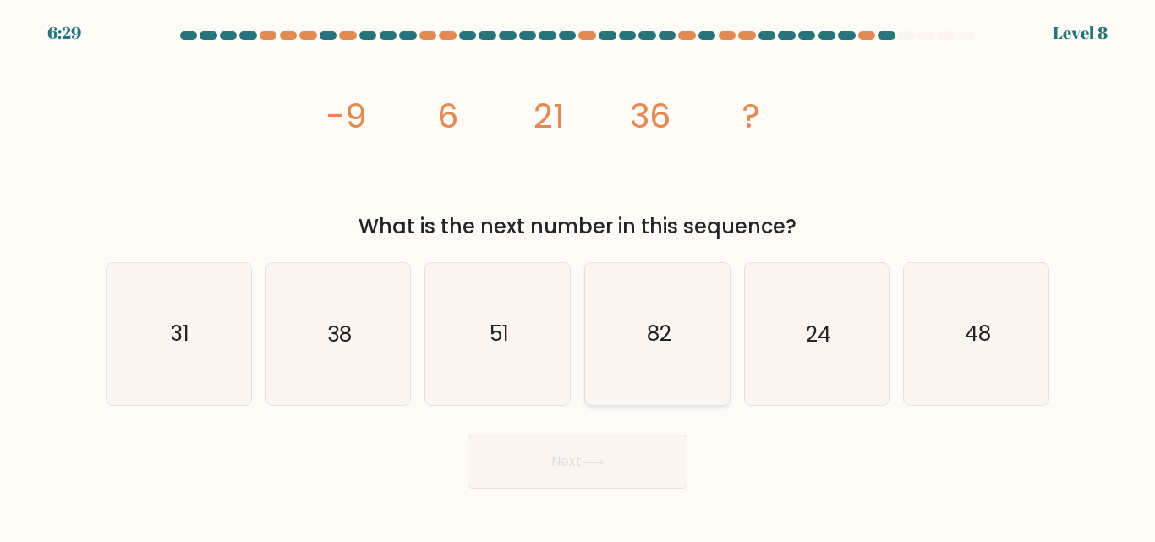
click at [681, 345] on icon "82" at bounding box center [657, 333] width 141 height 141
click at [578, 276] on input "d. 82" at bounding box center [577, 273] width 1 height 4
radio input "true"
click at [625, 453] on button "Next" at bounding box center [578, 462] width 220 height 54
click at [618, 455] on button "Next" at bounding box center [578, 462] width 220 height 54
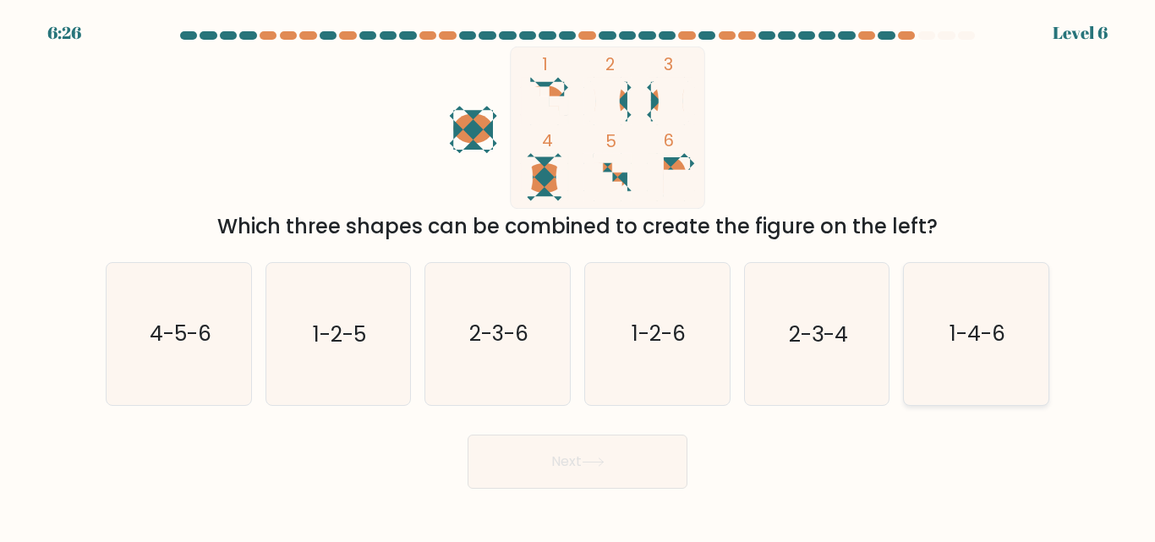
click at [960, 327] on text "1-4-6" at bounding box center [977, 335] width 56 height 30
click at [578, 276] on input "f. 1-4-6" at bounding box center [577, 273] width 1 height 4
radio input "true"
click at [1154, 68] on form at bounding box center [577, 259] width 1155 height 457
click at [618, 456] on button "Next" at bounding box center [578, 462] width 220 height 54
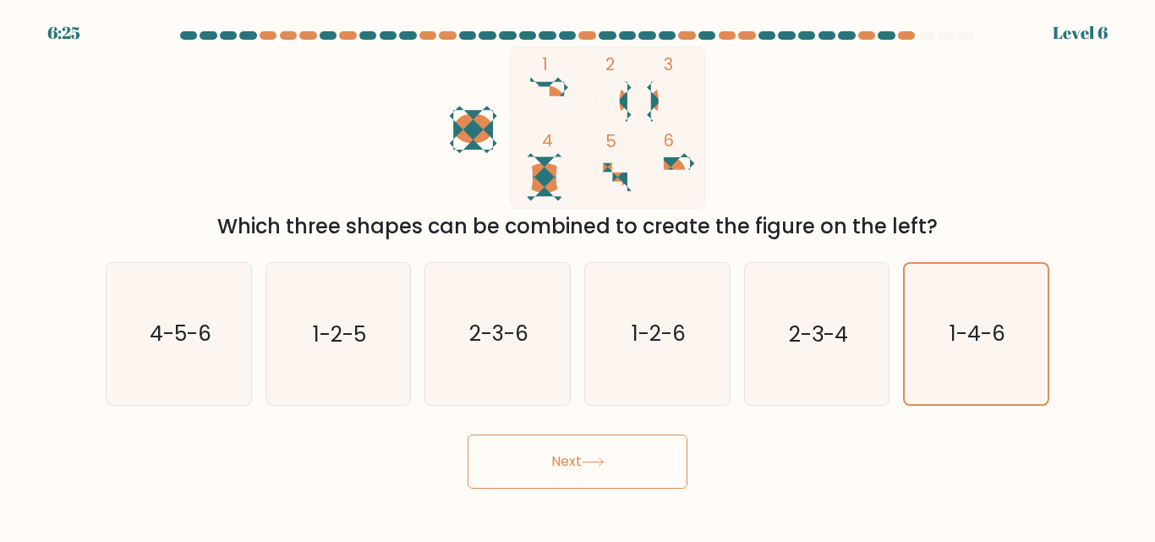
click at [590, 462] on icon at bounding box center [593, 462] width 20 height 8
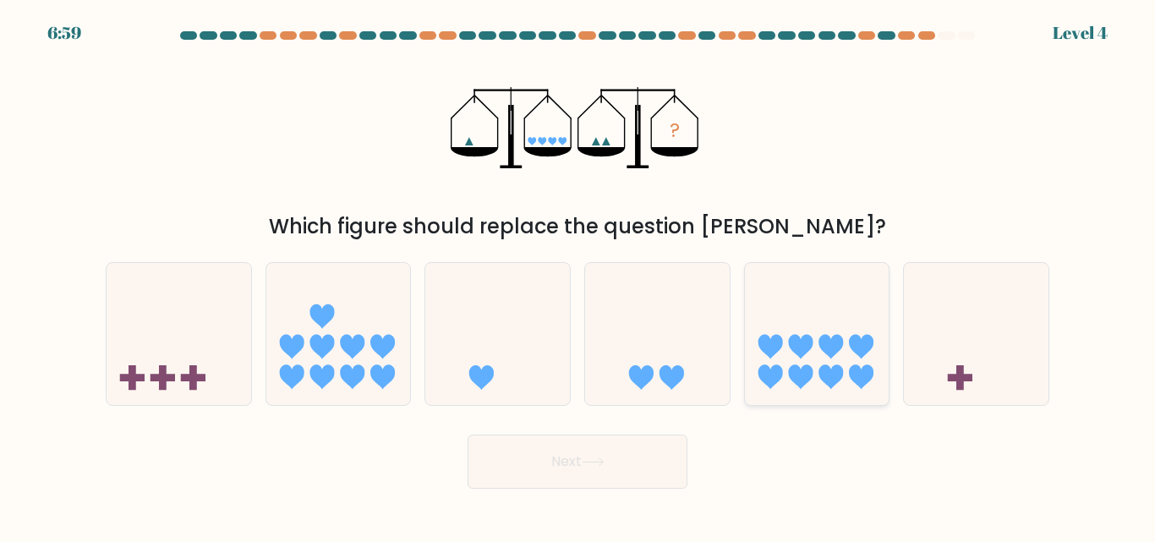
click at [812, 349] on icon at bounding box center [817, 333] width 145 height 119
click at [578, 276] on input "e." at bounding box center [577, 273] width 1 height 4
radio input "true"
click at [594, 469] on button "Next" at bounding box center [578, 462] width 220 height 54
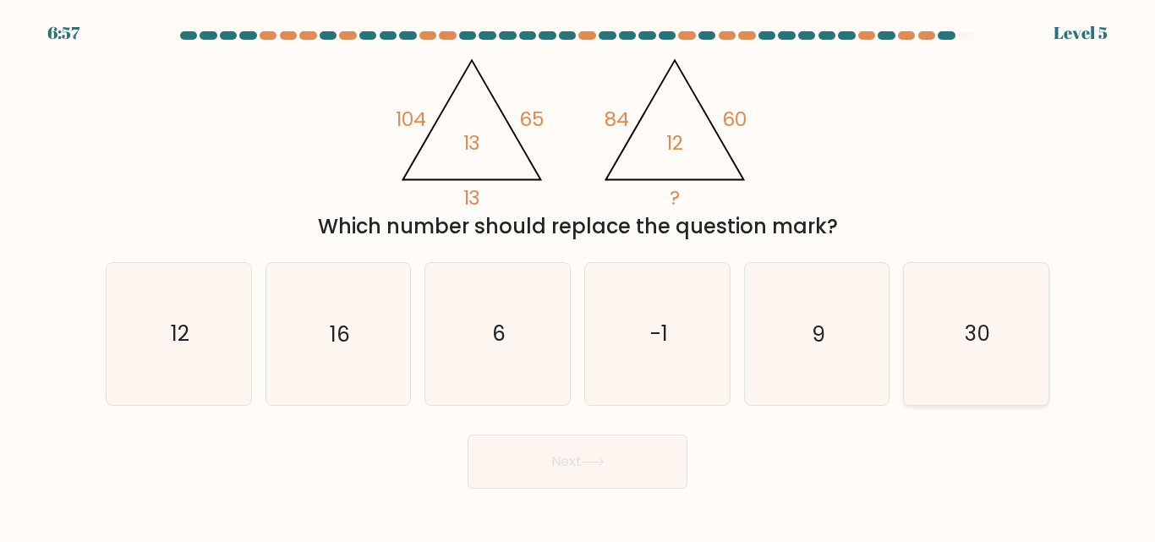
click at [951, 346] on icon "30" at bounding box center [976, 333] width 141 height 141
click at [578, 276] on input "f. 30" at bounding box center [577, 273] width 1 height 4
radio input "true"
click at [605, 451] on button "Next" at bounding box center [578, 462] width 220 height 54
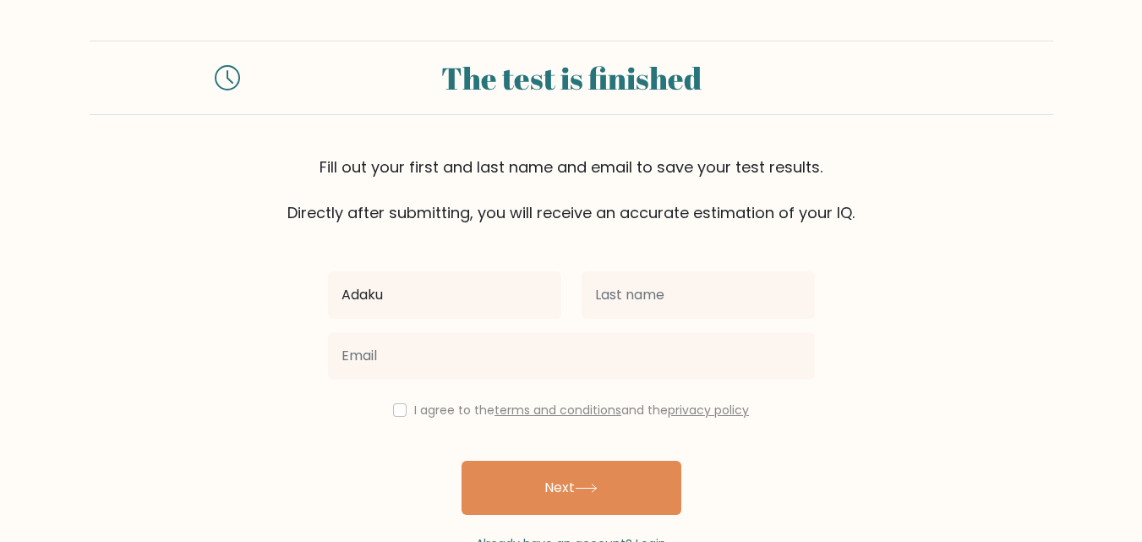
type input "Adaku"
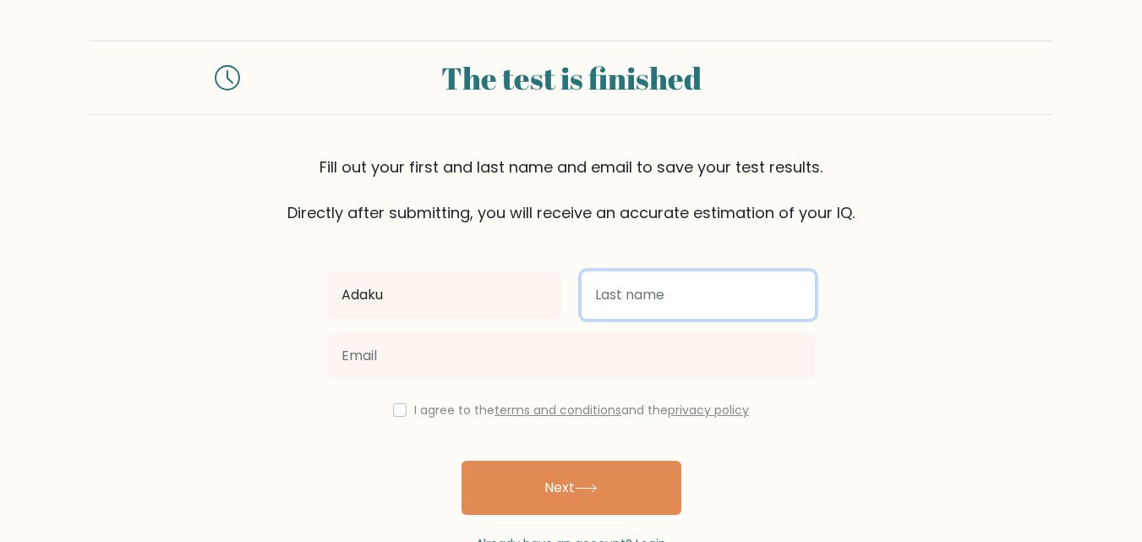
click at [650, 301] on input "text" at bounding box center [698, 294] width 233 height 47
type input "Onuoha"
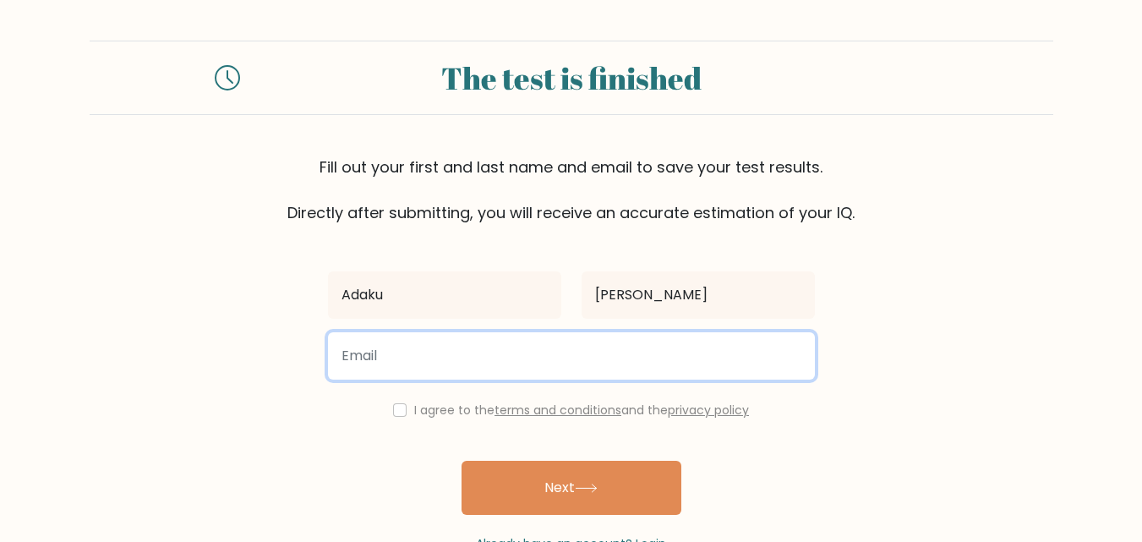
click at [379, 355] on input "email" at bounding box center [571, 355] width 487 height 47
type input "iamangelaonuoha@gmail.com"
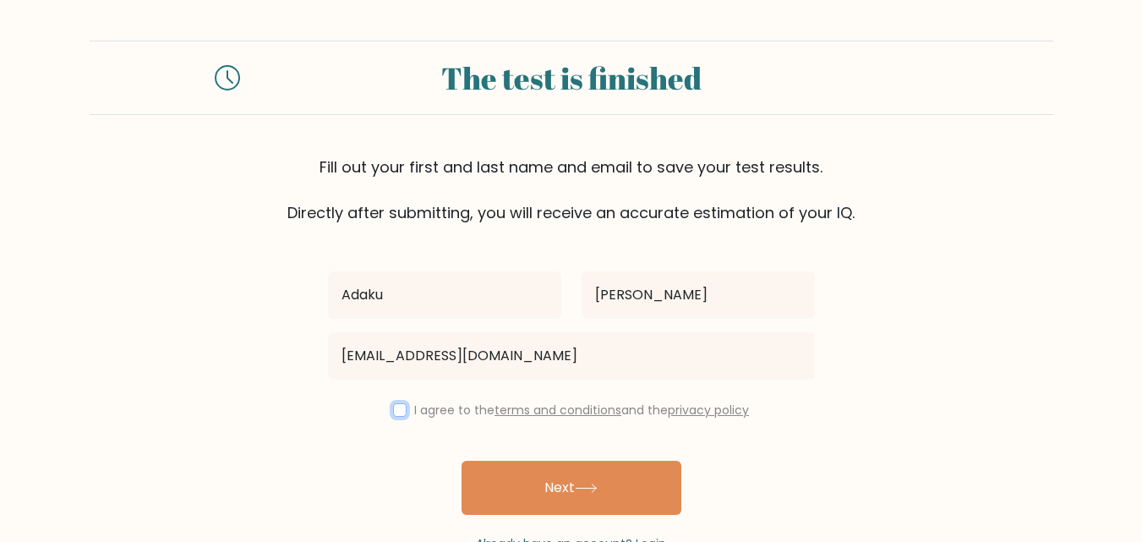
click at [393, 410] on input "checkbox" at bounding box center [400, 410] width 14 height 14
checkbox input "true"
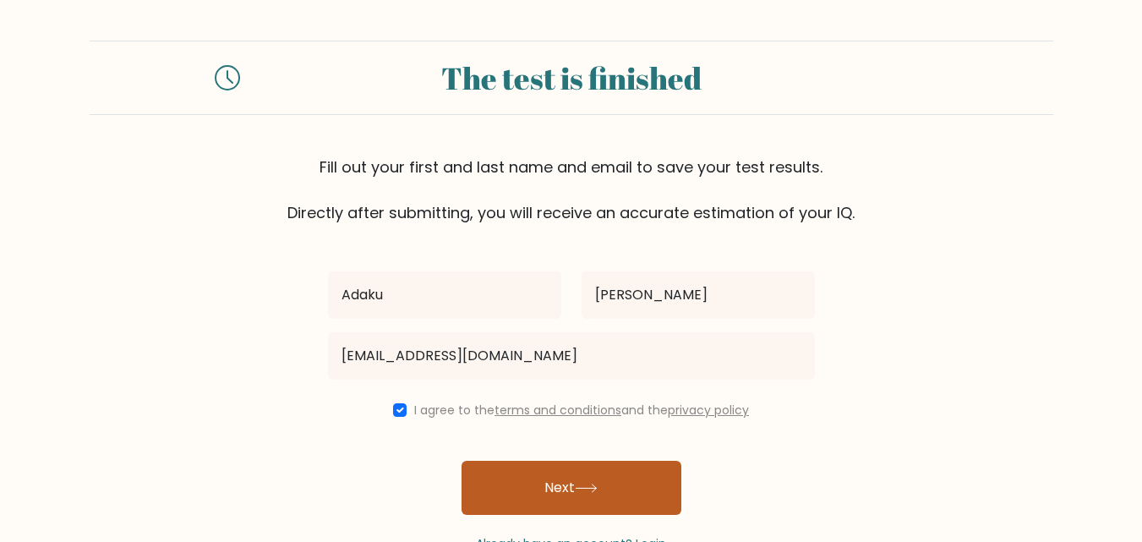
click at [592, 486] on icon at bounding box center [586, 488] width 23 height 9
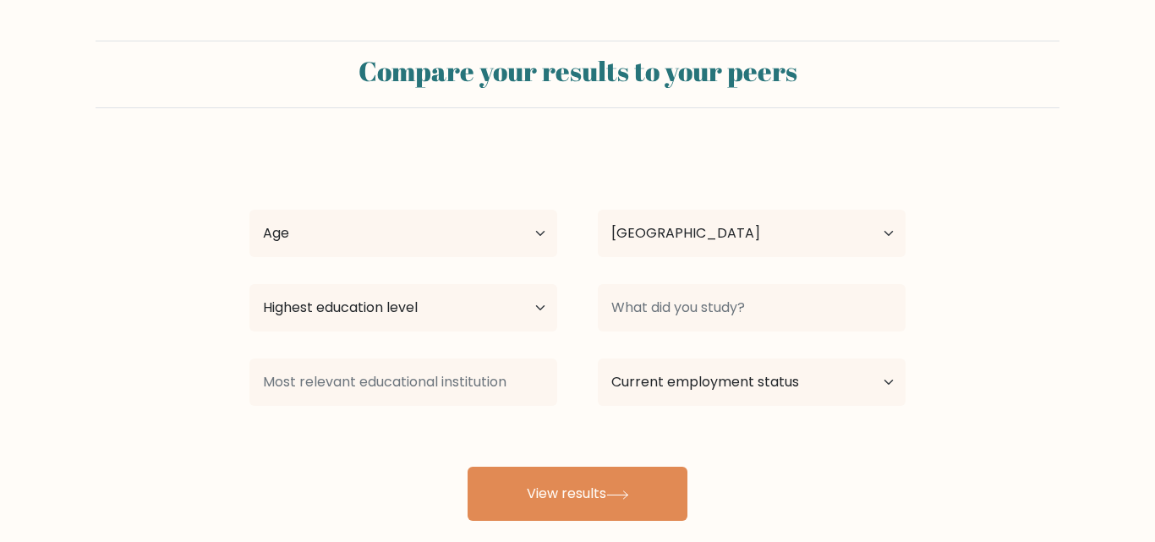
select select "NG"
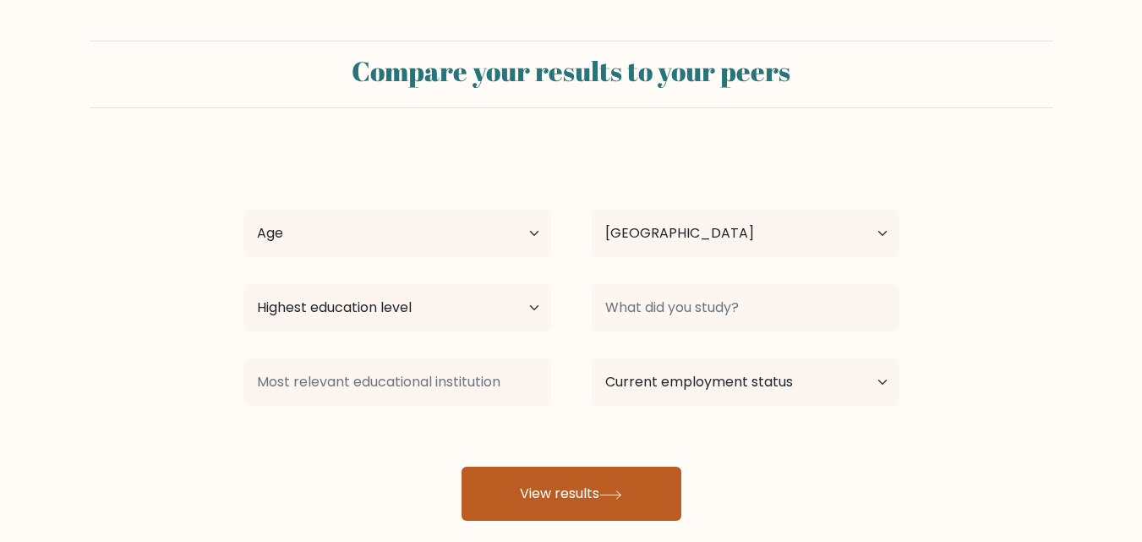
click at [612, 493] on icon at bounding box center [610, 494] width 23 height 9
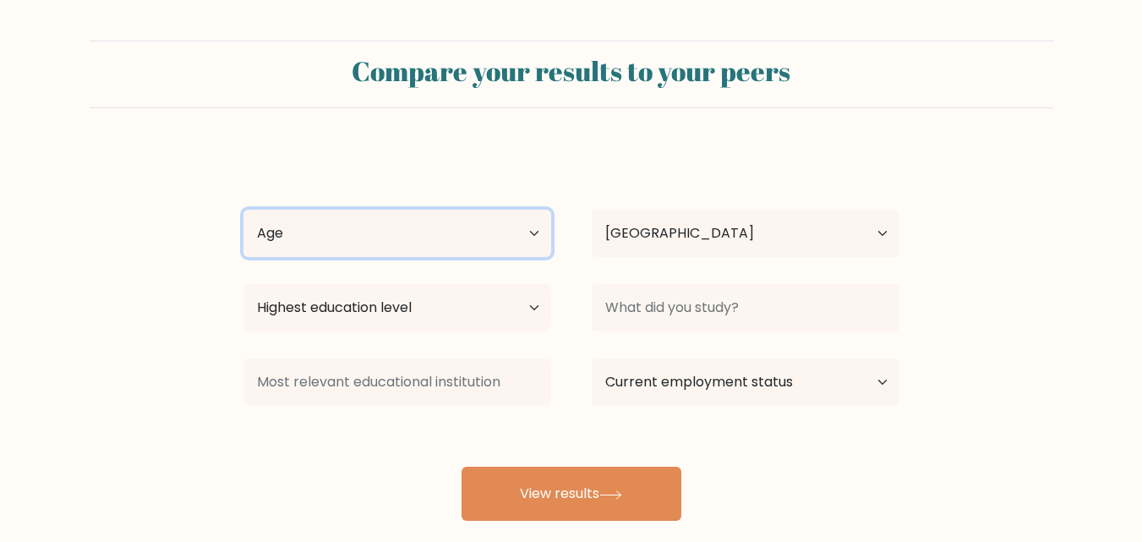
click at [527, 234] on select "Age Under 18 years old 18-24 years old 25-34 years old 35-44 years old 45-54 ye…" at bounding box center [397, 233] width 308 height 47
select select "25_34"
click at [243, 210] on select "Age Under 18 years old 18-24 years old 25-34 years old 35-44 years old 45-54 ye…" at bounding box center [397, 233] width 308 height 47
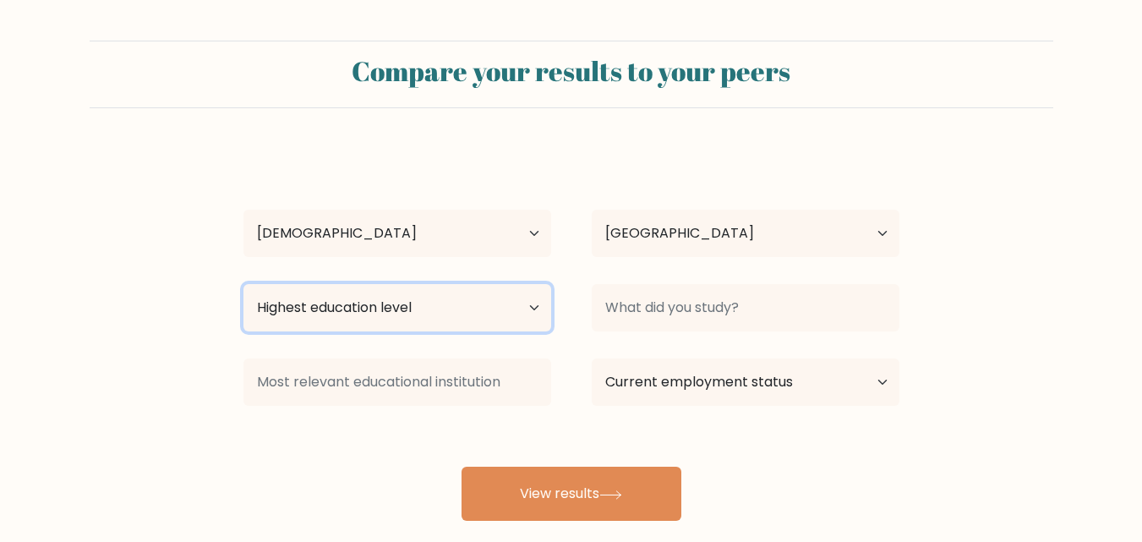
click at [532, 307] on select "Highest education level No schooling Primary Lower Secondary Upper Secondary Oc…" at bounding box center [397, 307] width 308 height 47
select select "bachelors_degree"
click at [243, 284] on select "Highest education level No schooling Primary Lower Secondary Upper Secondary Oc…" at bounding box center [397, 307] width 308 height 47
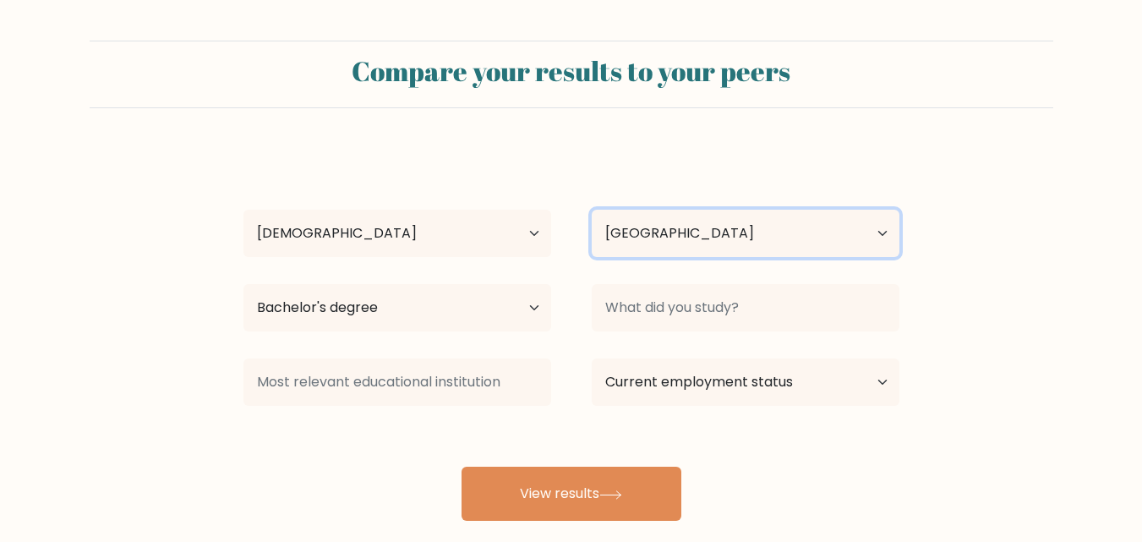
click at [880, 233] on select "Country Afghanistan Albania Algeria American Samoa Andorra Angola Anguilla Anta…" at bounding box center [746, 233] width 308 height 47
click at [954, 171] on form "Compare your results to your peers Adaku Onuoha Age Under 18 years old 18-24 ye…" at bounding box center [571, 281] width 1142 height 480
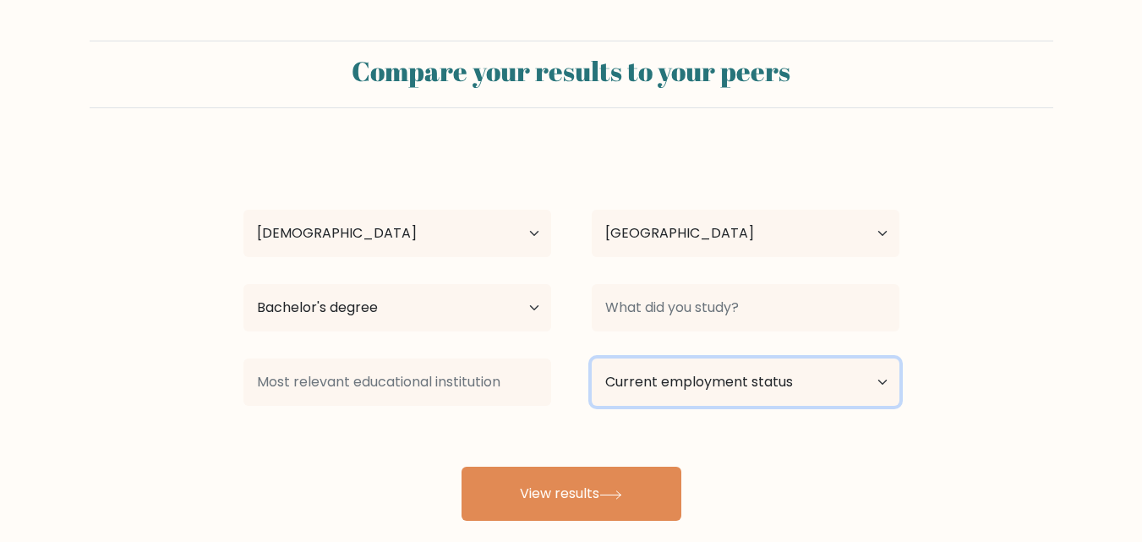
click at [889, 381] on select "Current employment status Employed Student Retired Other / prefer not to answer" at bounding box center [746, 381] width 308 height 47
click at [960, 341] on form "Compare your results to your peers Adaku Onuoha Age Under 18 years old 18-24 ye…" at bounding box center [571, 281] width 1142 height 480
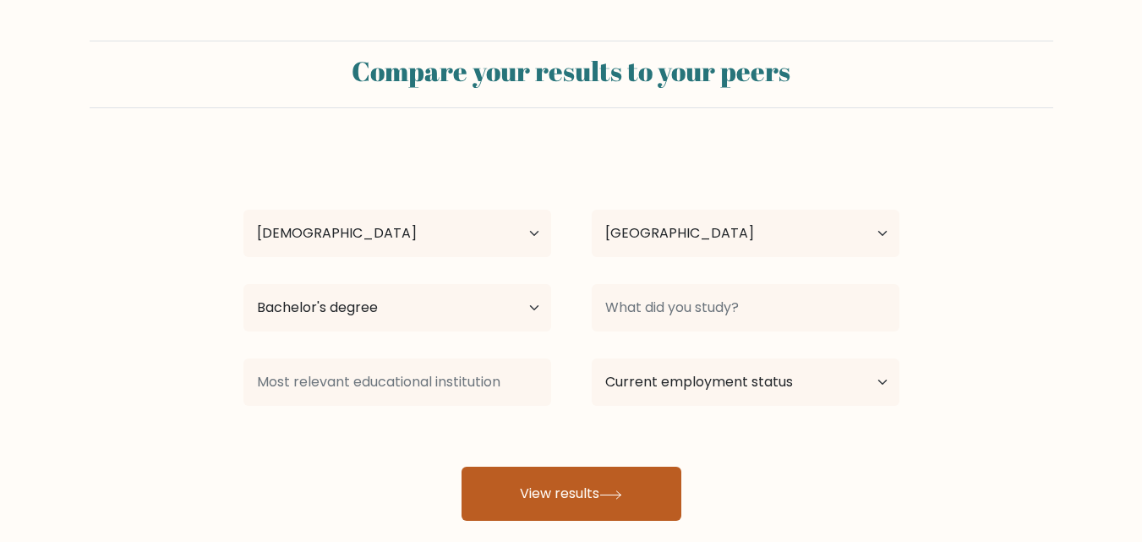
click at [609, 495] on icon at bounding box center [610, 494] width 20 height 8
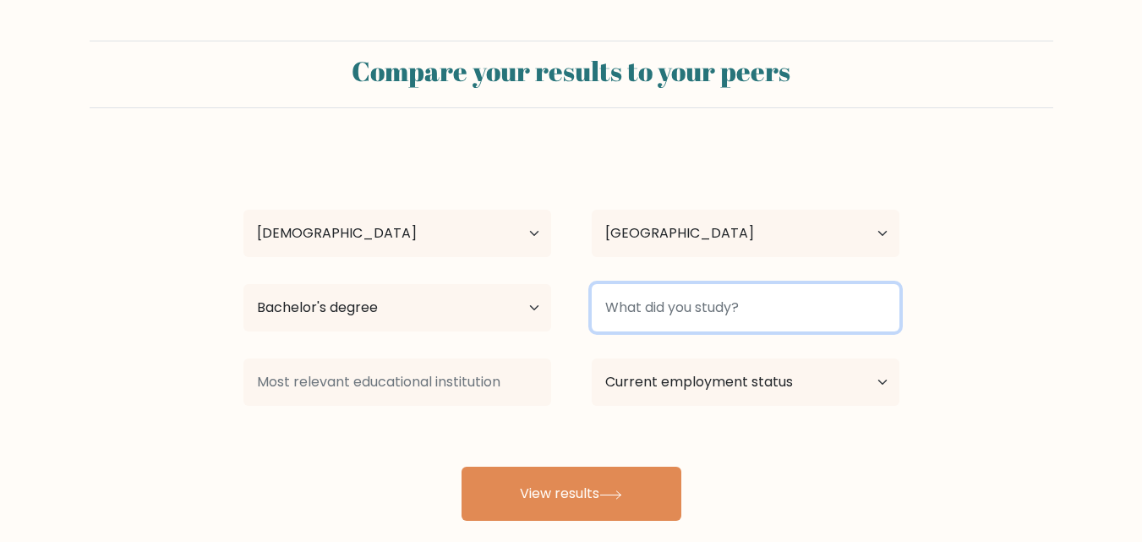
click at [644, 304] on input at bounding box center [746, 307] width 308 height 47
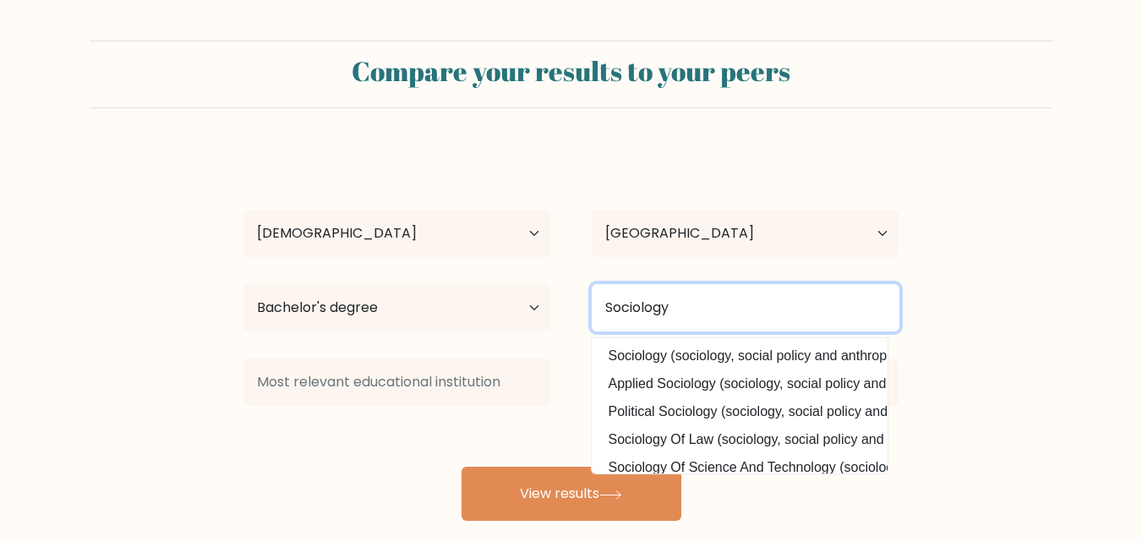
type input "Sociology"
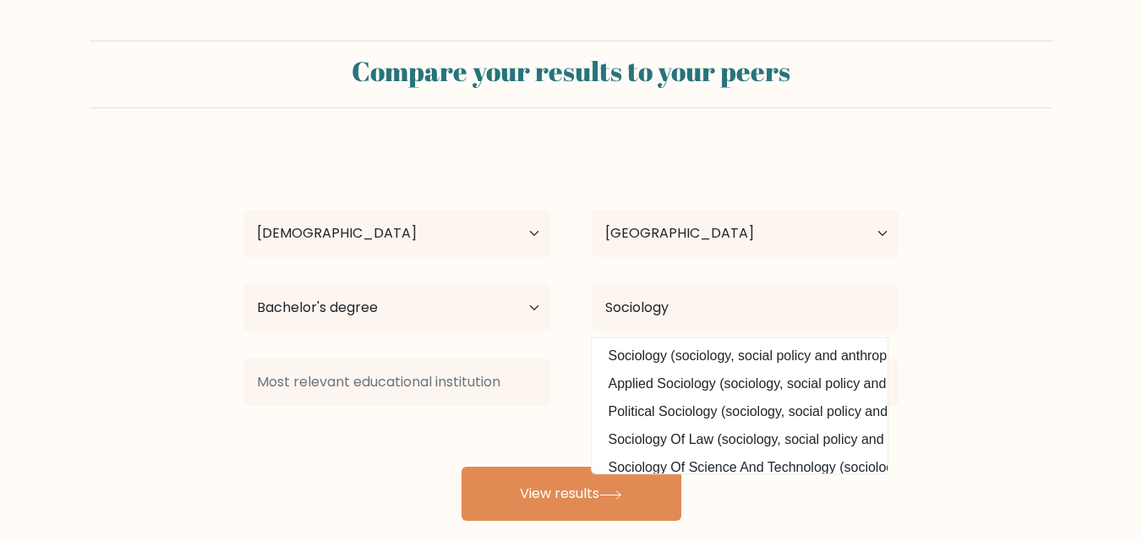
click at [682, 493] on div "Adaku Onuoha Age Under 18 years old 18-24 years old 25-34 years old 35-44 years…" at bounding box center [571, 335] width 676 height 372
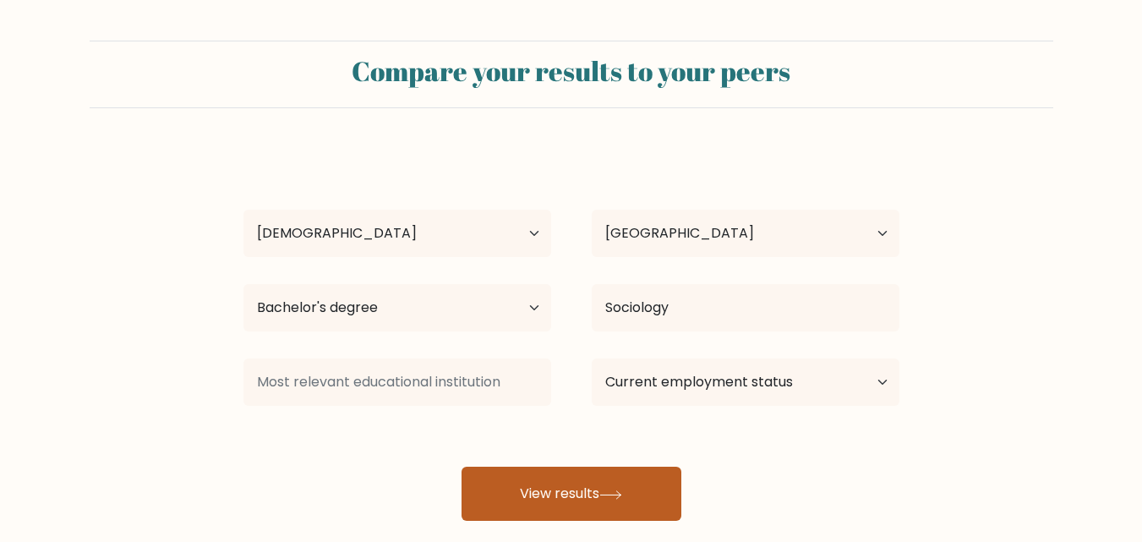
click at [659, 490] on button "View results" at bounding box center [572, 494] width 220 height 54
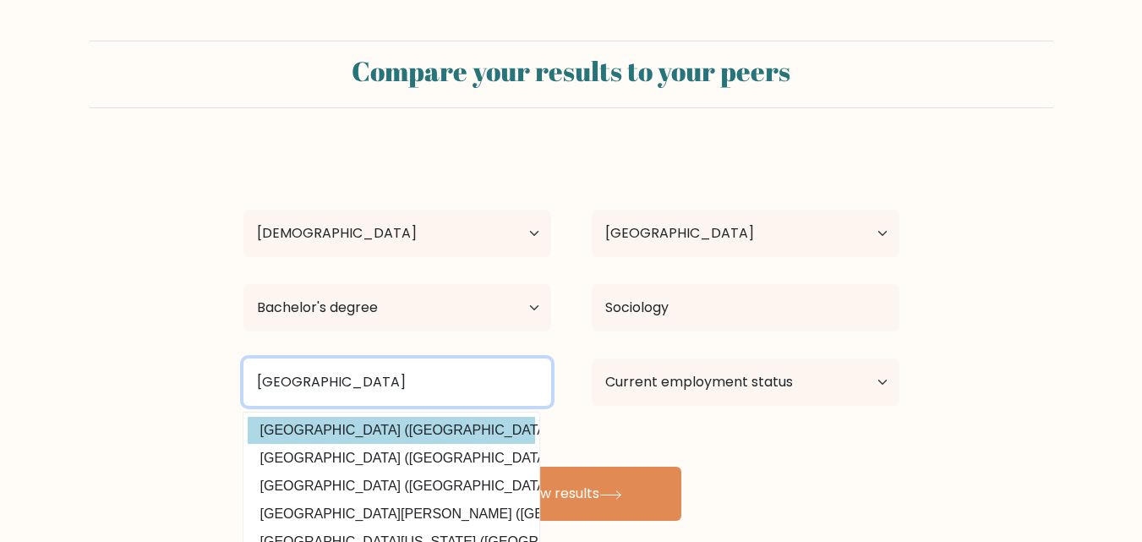
type input "University of UYO"
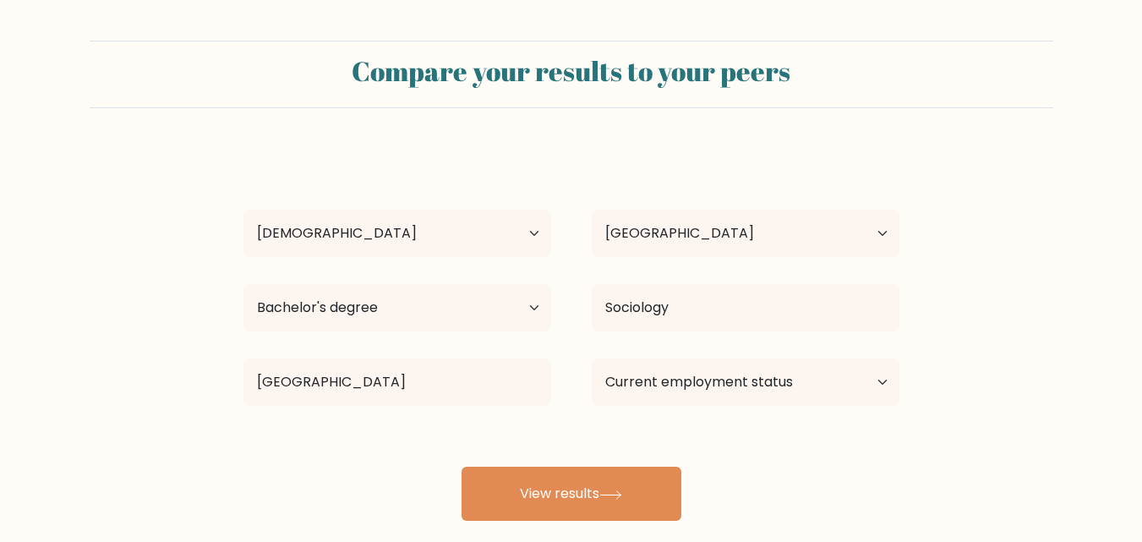
click at [440, 434] on div "Adaku Onuoha Age Under 18 years old 18-24 years old 25-34 years old 35-44 years…" at bounding box center [571, 335] width 676 height 372
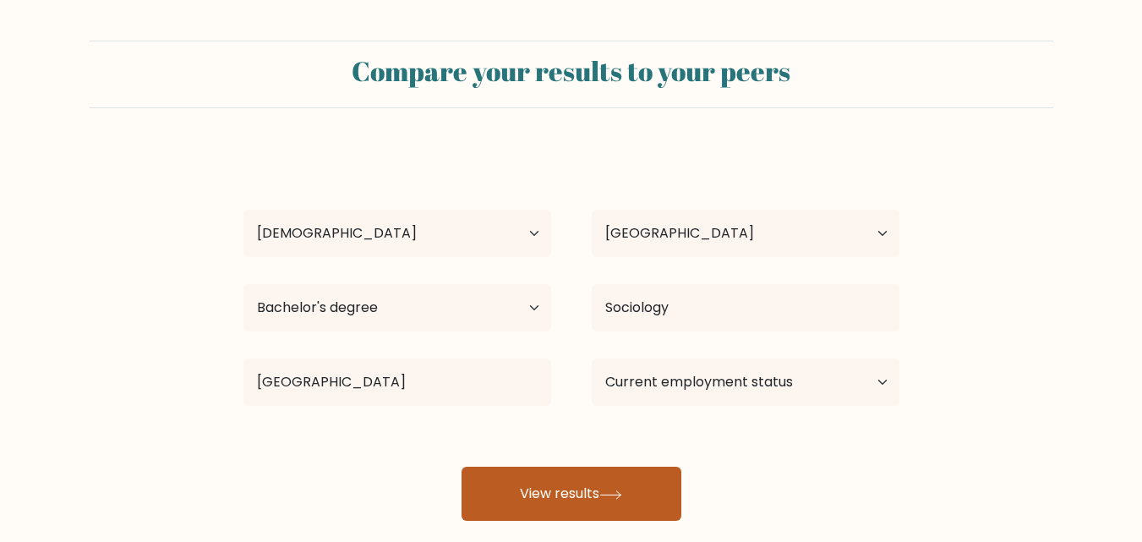
click at [616, 492] on icon at bounding box center [610, 494] width 23 height 9
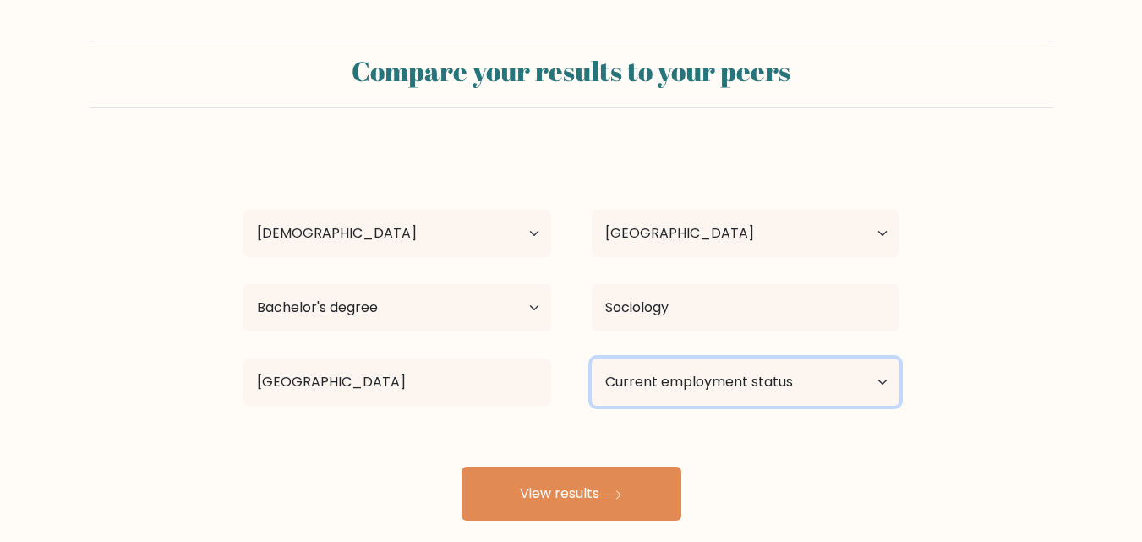
click at [884, 376] on select "Current employment status Employed Student Retired Other / prefer not to answer" at bounding box center [746, 381] width 308 height 47
select select "other"
click at [592, 358] on select "Current employment status Employed Student Retired Other / prefer not to answer" at bounding box center [746, 381] width 308 height 47
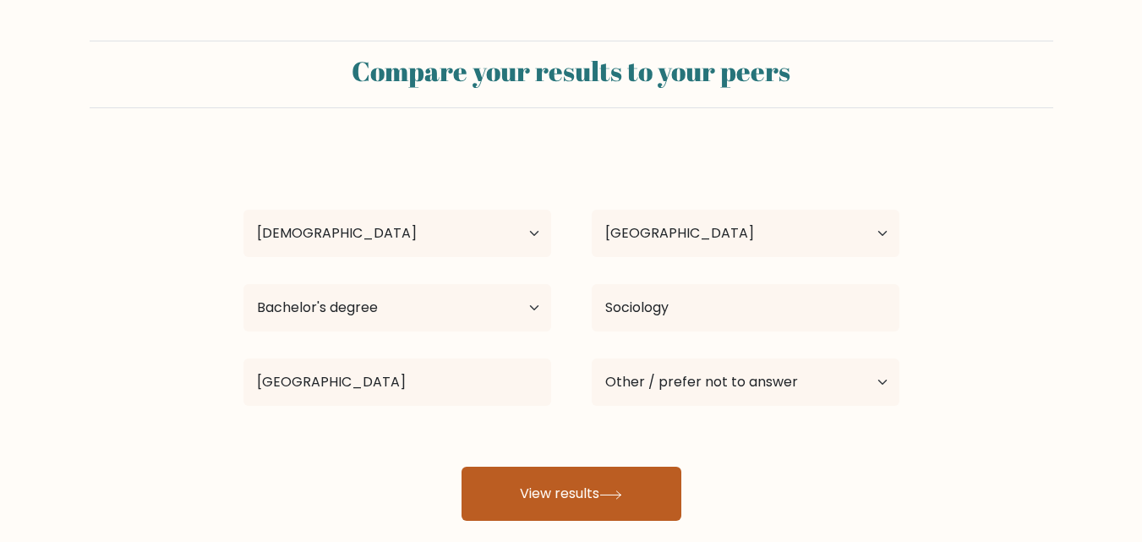
click at [633, 511] on button "View results" at bounding box center [572, 494] width 220 height 54
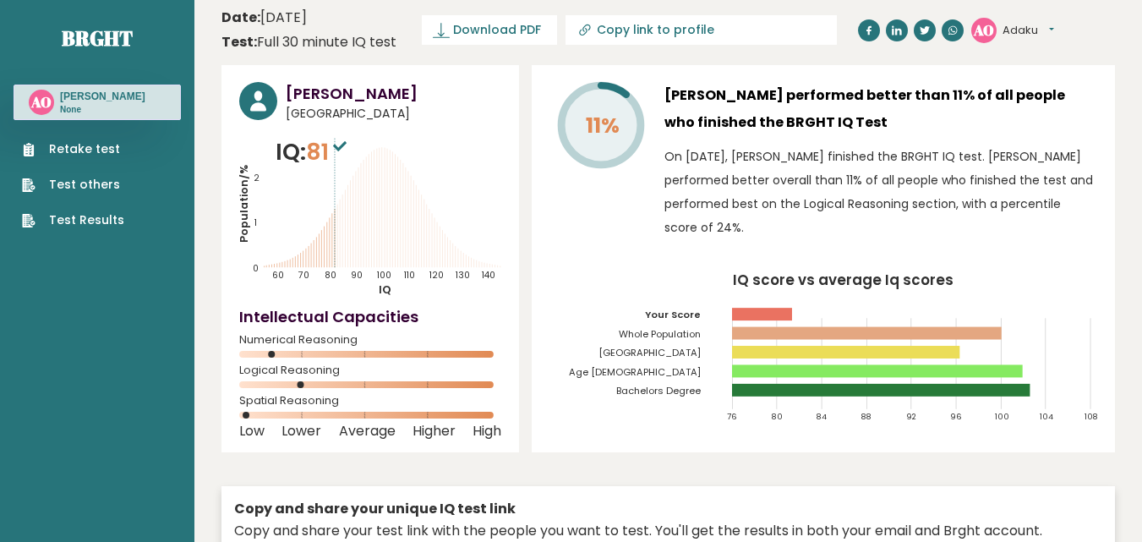
scroll to position [10, 0]
